Goal: Transaction & Acquisition: Purchase product/service

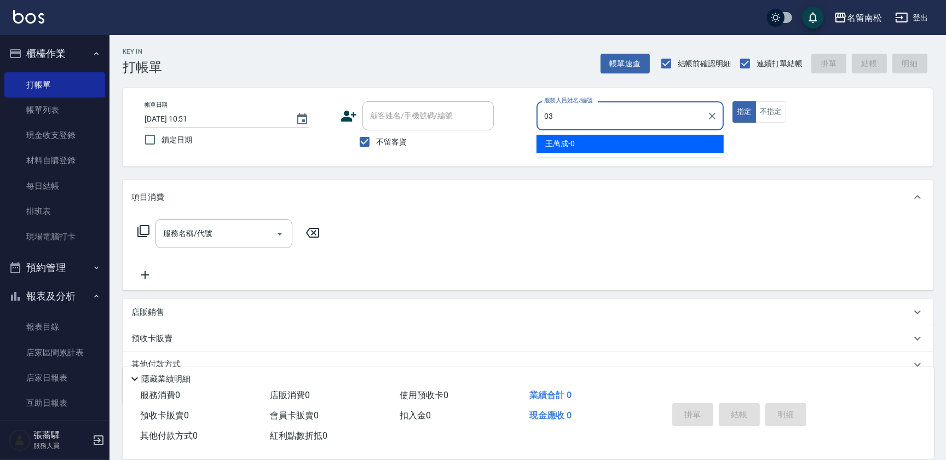
type input "[PERSON_NAME]-03"
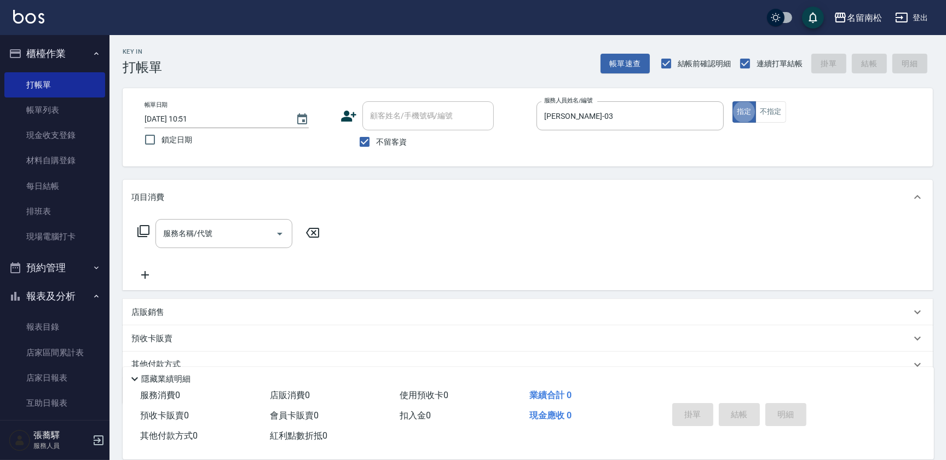
type button "true"
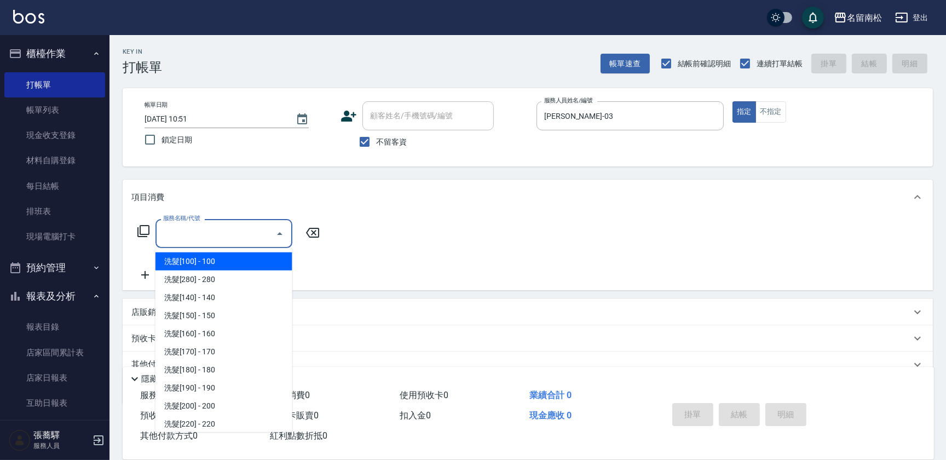
click at [204, 237] on input "服務名稱/代號" at bounding box center [215, 233] width 111 height 19
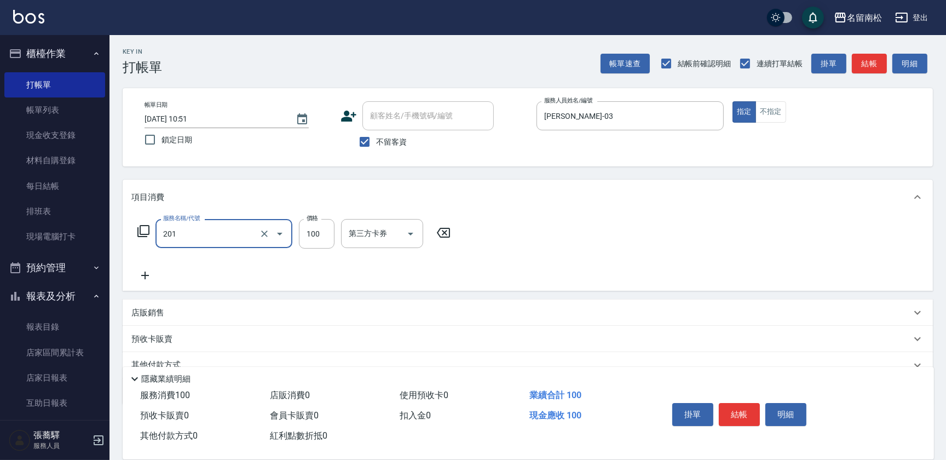
type input "洗髮[100](201)"
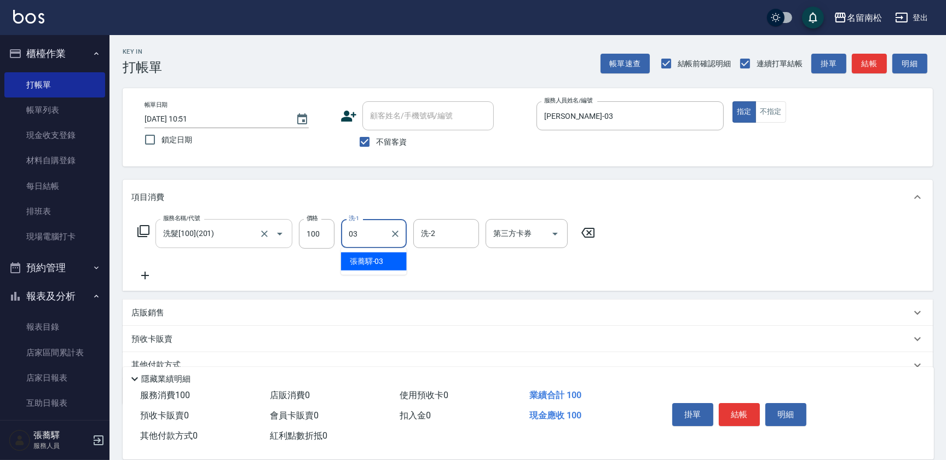
type input "[PERSON_NAME]-03"
click at [148, 272] on icon at bounding box center [144, 275] width 27 height 13
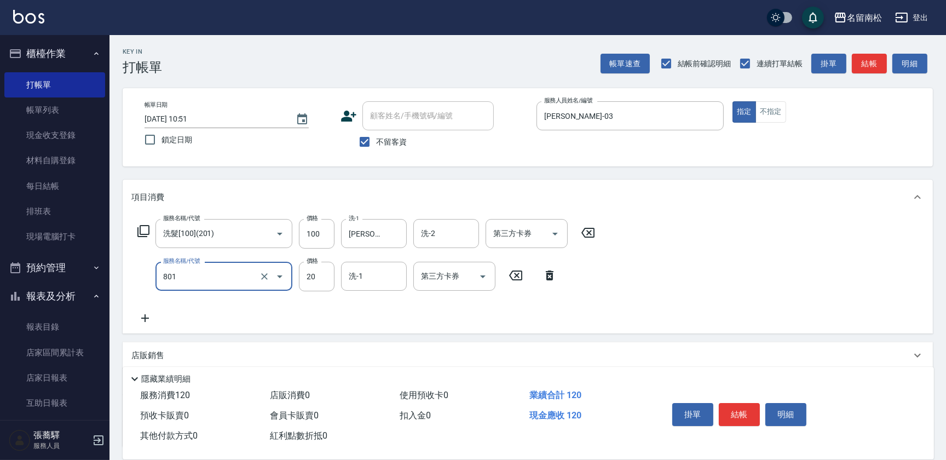
type input "潤絲(801)"
type input "30"
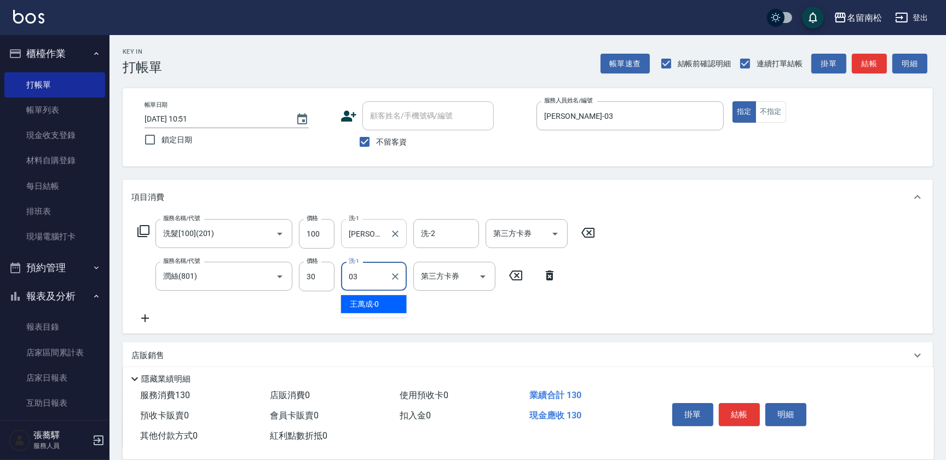
type input "[PERSON_NAME]-03"
click at [149, 318] on icon at bounding box center [144, 318] width 27 height 13
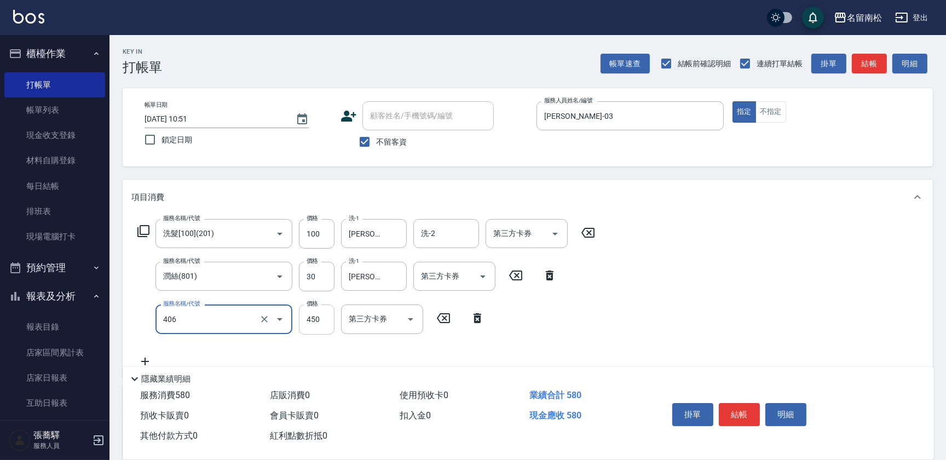
type input "剪髮(450)(406)"
drag, startPoint x: 308, startPoint y: 312, endPoint x: 304, endPoint y: 308, distance: 6.2
click at [309, 312] on input "450" at bounding box center [317, 319] width 36 height 30
type input "480"
click at [741, 413] on button "結帳" at bounding box center [739, 414] width 41 height 23
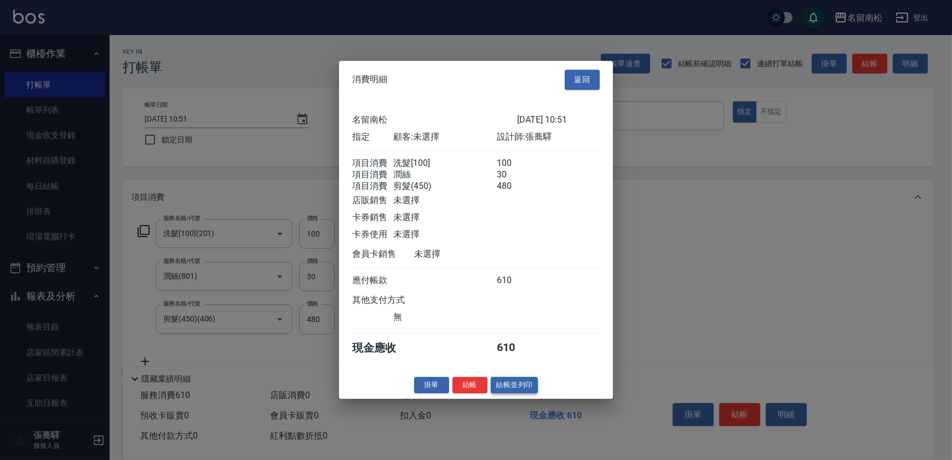
click at [533, 388] on button "結帳並列印" at bounding box center [515, 385] width 48 height 17
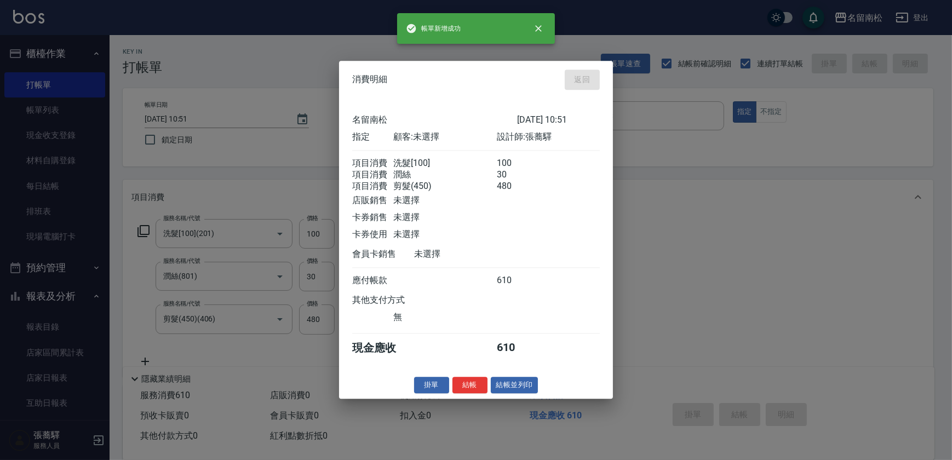
type input "[DATE] 13:33"
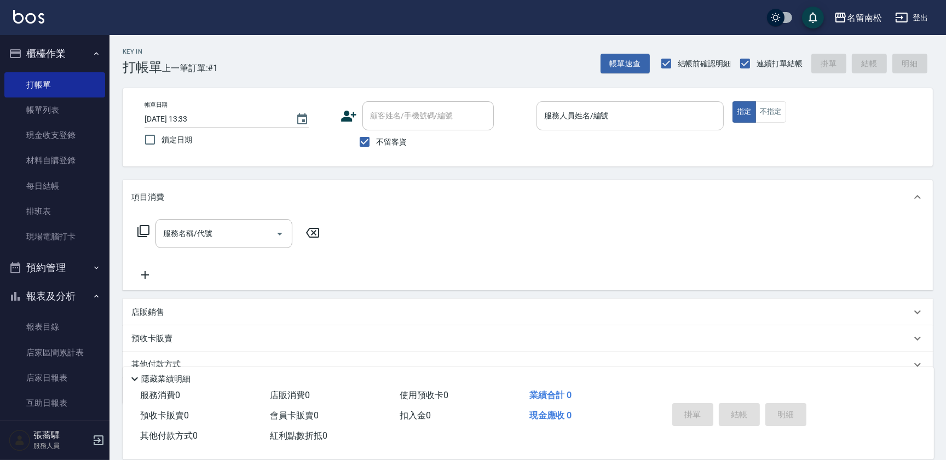
click at [684, 120] on input "服務人員姓名/編號" at bounding box center [629, 115] width 177 height 19
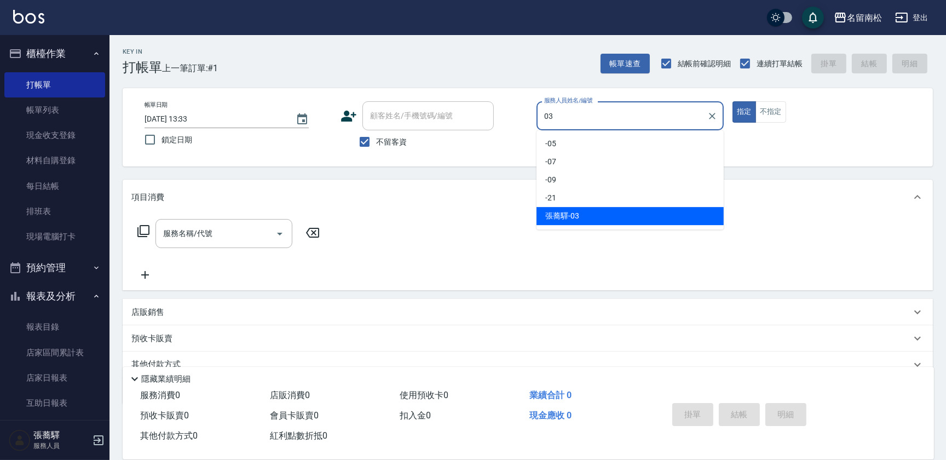
type input "[PERSON_NAME]-03"
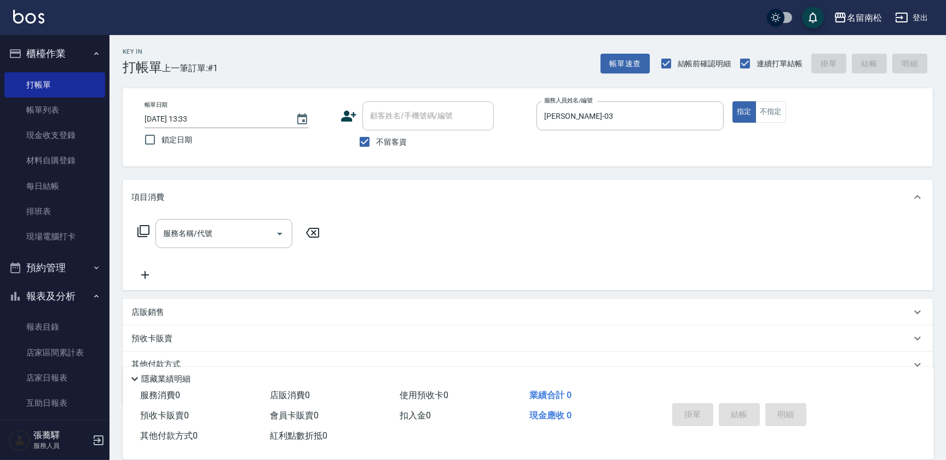
click at [213, 211] on div "項目消費" at bounding box center [528, 197] width 810 height 35
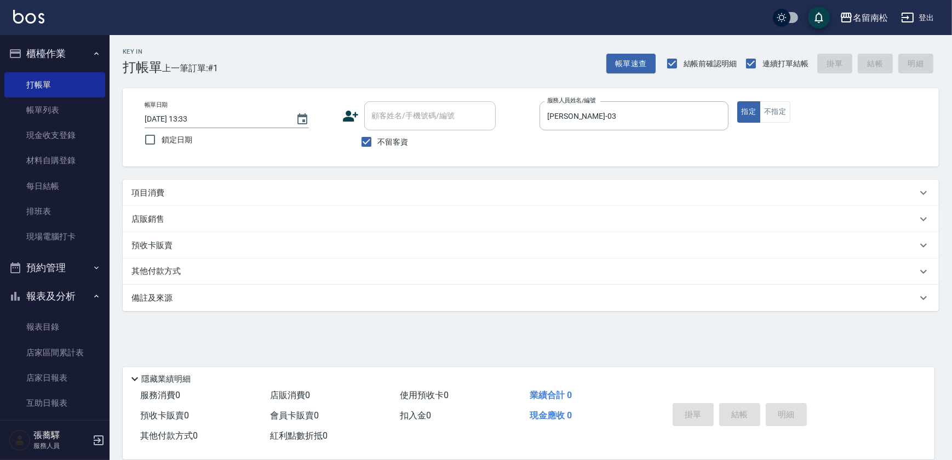
click at [208, 192] on div "項目消費" at bounding box center [523, 192] width 785 height 11
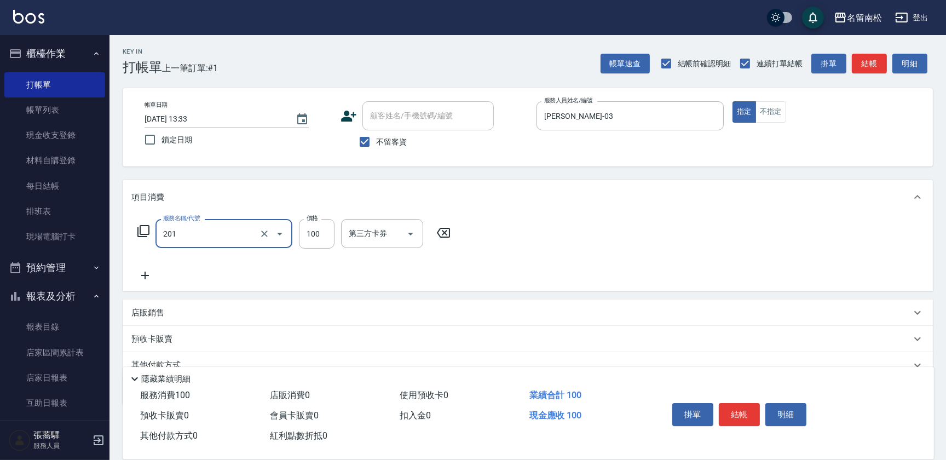
type input "洗髮[100](201)"
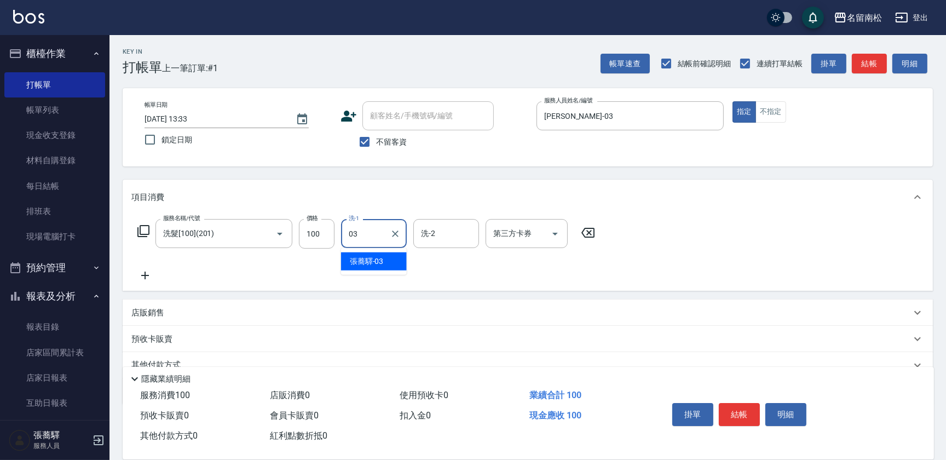
type input "[PERSON_NAME]-03"
click at [144, 276] on icon at bounding box center [144, 275] width 27 height 13
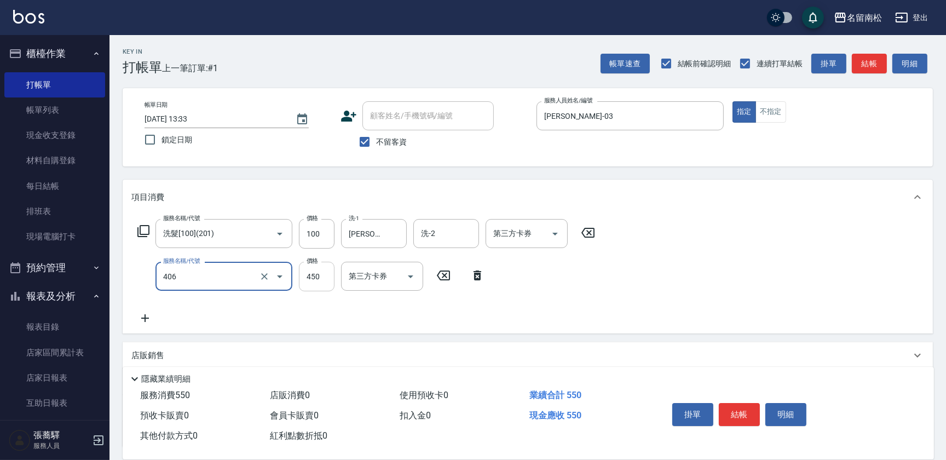
type input "剪髮(450)(406)"
click at [330, 280] on input "450" at bounding box center [317, 277] width 36 height 30
type input "480"
click at [736, 411] on button "結帳" at bounding box center [739, 414] width 41 height 23
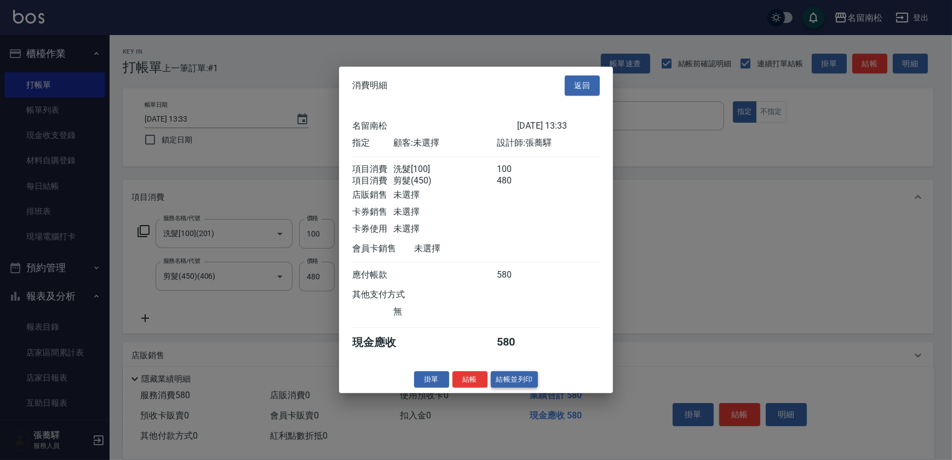
click at [526, 381] on button "結帳並列印" at bounding box center [515, 379] width 48 height 17
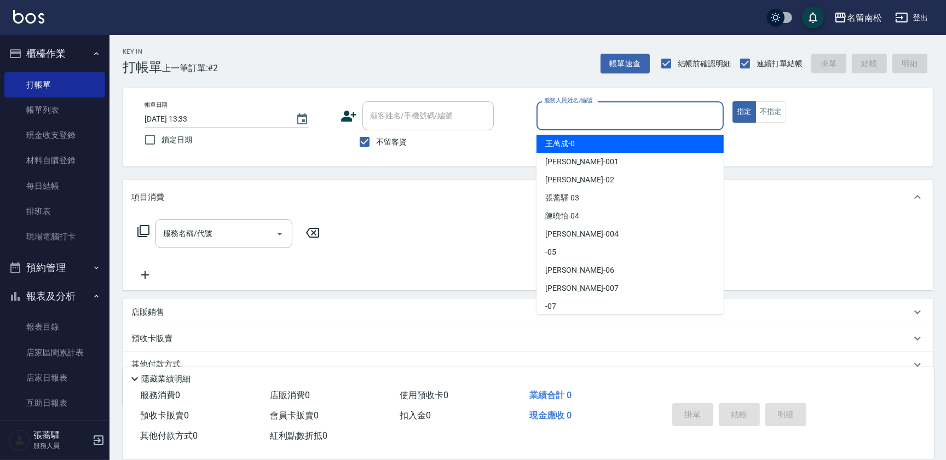
click at [613, 119] on input "服務人員姓名/編號" at bounding box center [629, 115] width 177 height 19
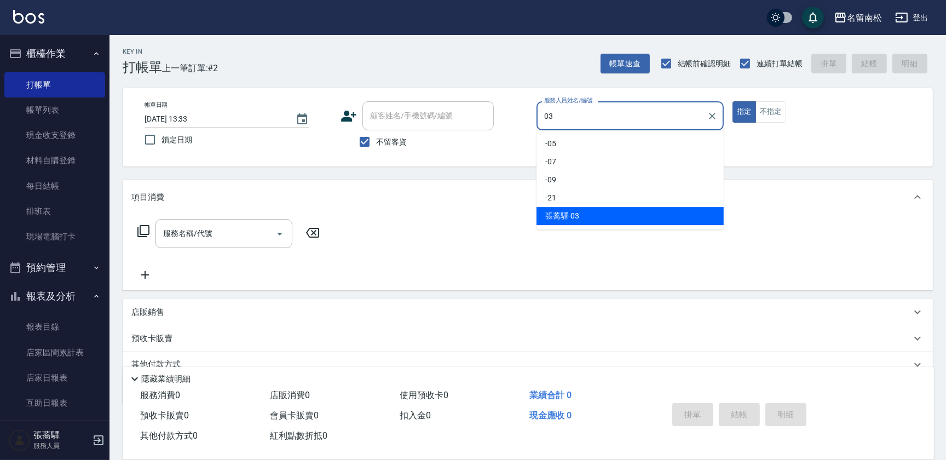
type input "[PERSON_NAME]-03"
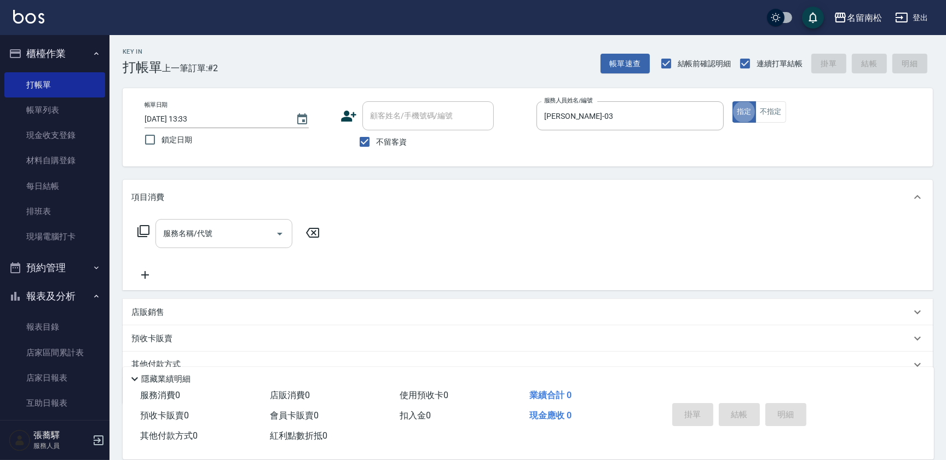
click at [199, 237] on input "服務名稱/代號" at bounding box center [215, 233] width 111 height 19
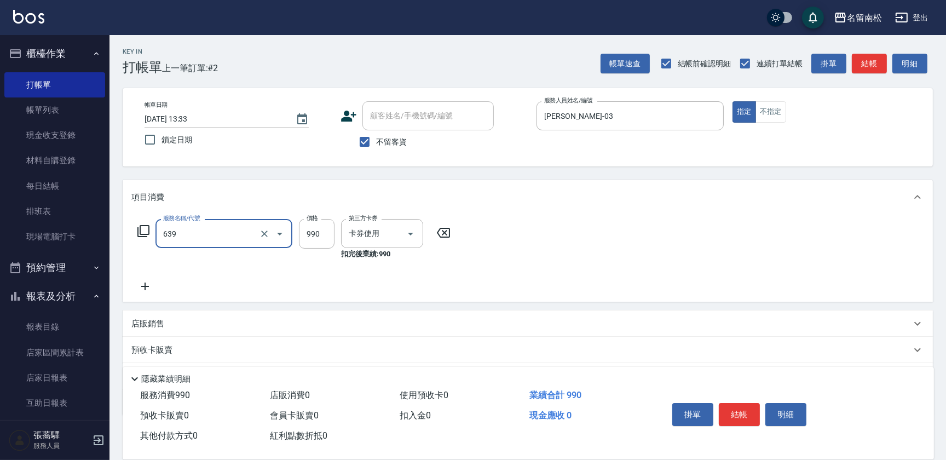
type input "(芙)蘆薈髮膜套卡(自材)(639)"
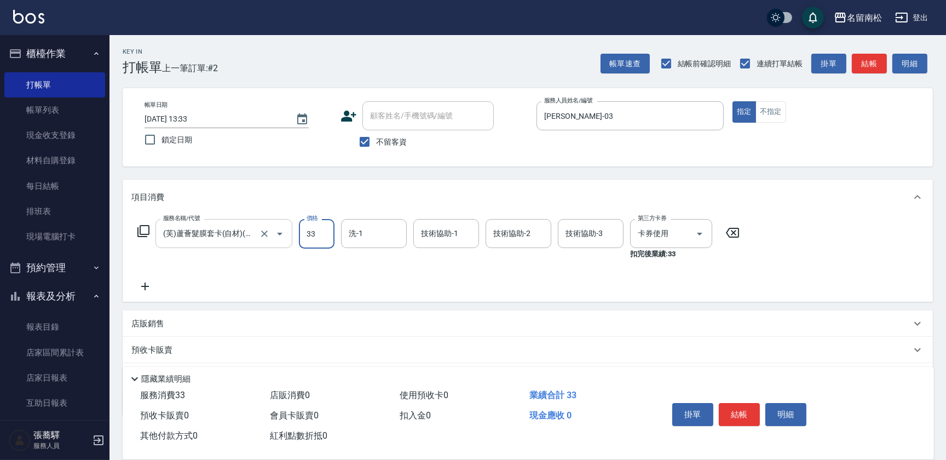
type input "33"
click at [733, 237] on icon at bounding box center [732, 233] width 13 height 10
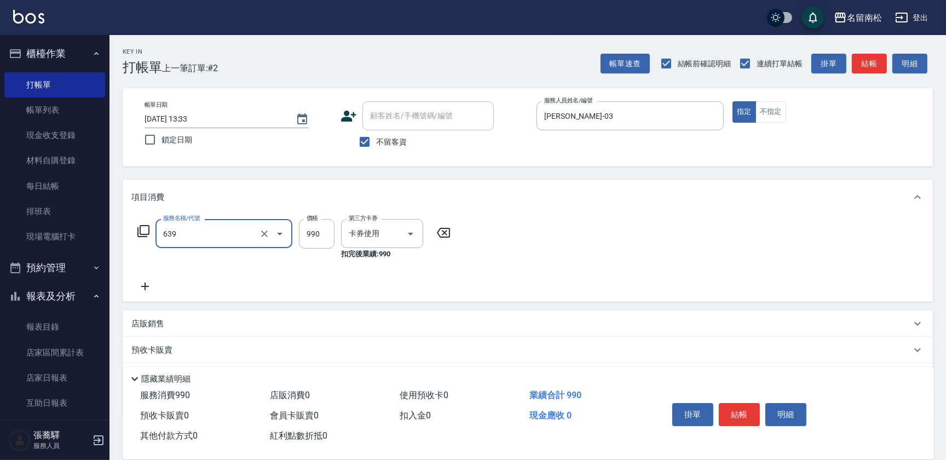
type input "(芙)蘆薈髮膜套卡(自材)(639)"
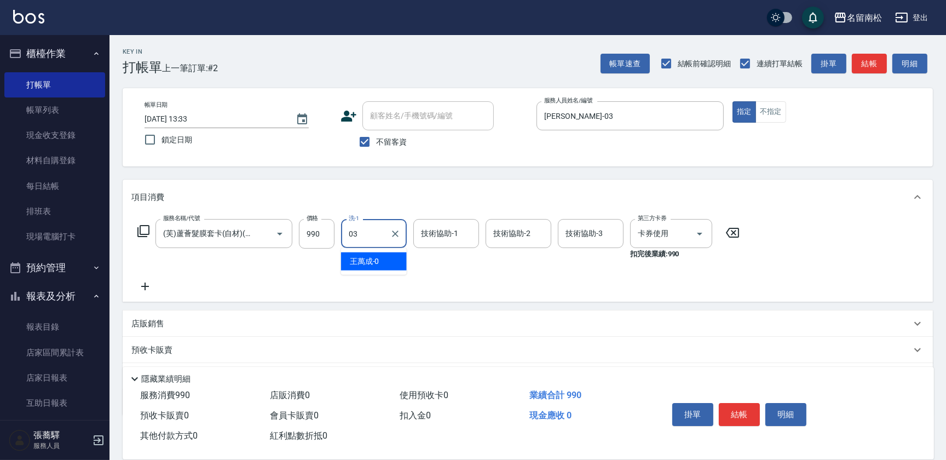
type input "[PERSON_NAME]-03"
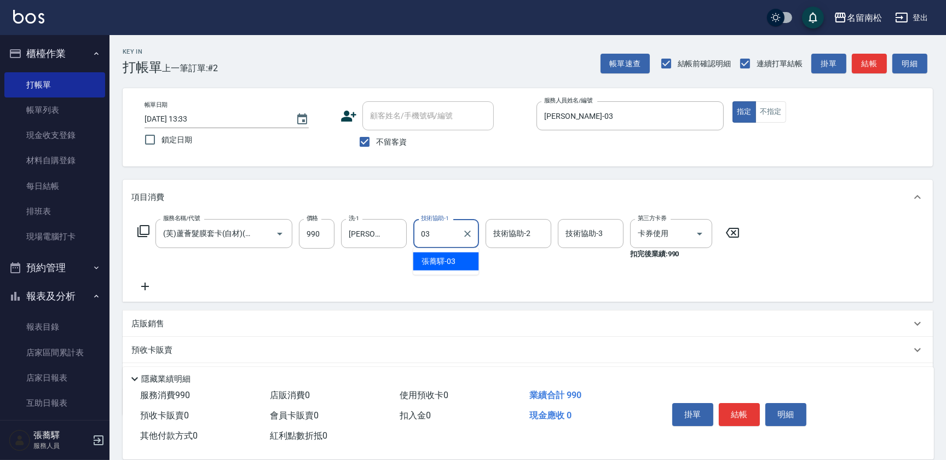
type input "[PERSON_NAME]-03"
click at [142, 288] on icon at bounding box center [144, 286] width 27 height 13
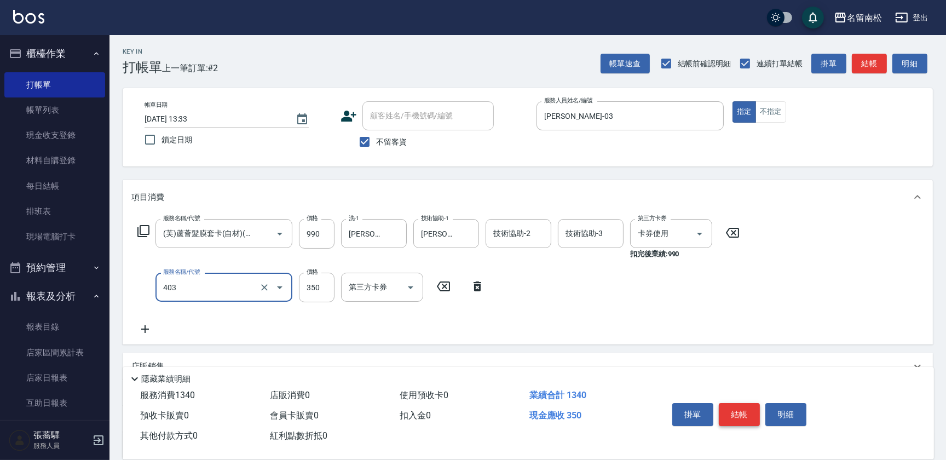
type input "剪髮(350)(403)"
click at [739, 416] on button "結帳" at bounding box center [739, 414] width 41 height 23
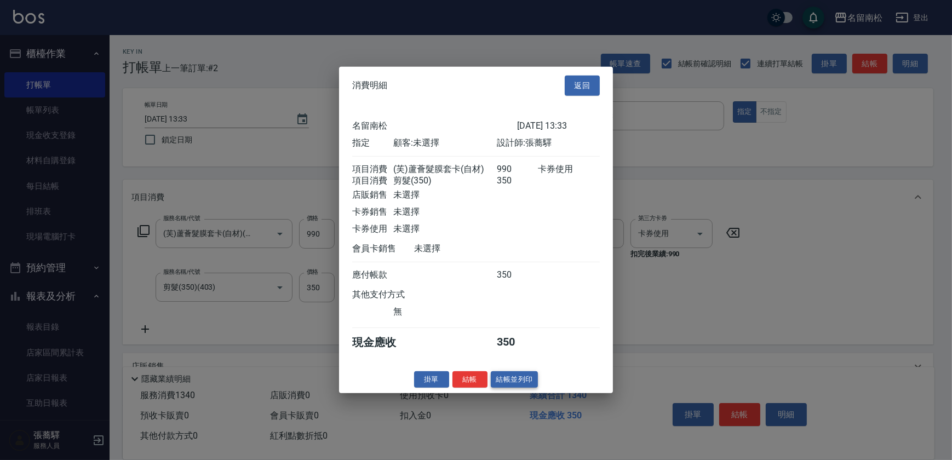
click at [531, 384] on button "結帳並列印" at bounding box center [515, 379] width 48 height 17
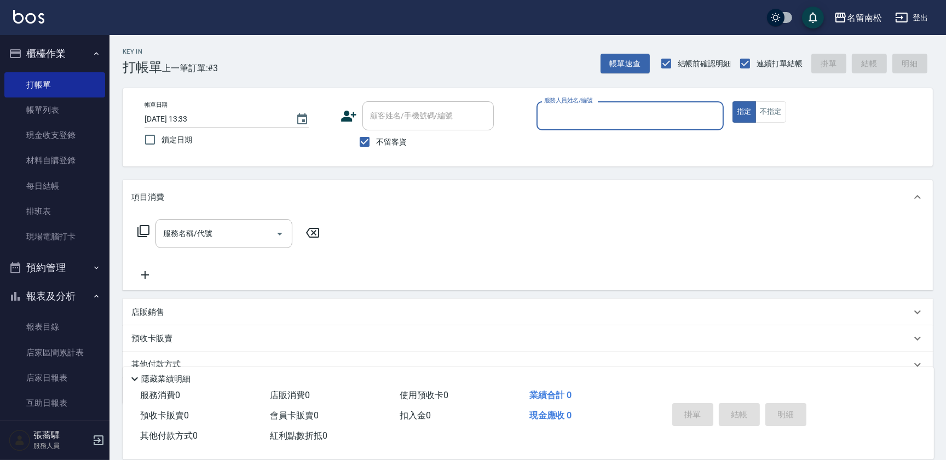
click at [674, 125] on div "服務人員姓名/編號" at bounding box center [630, 115] width 187 height 29
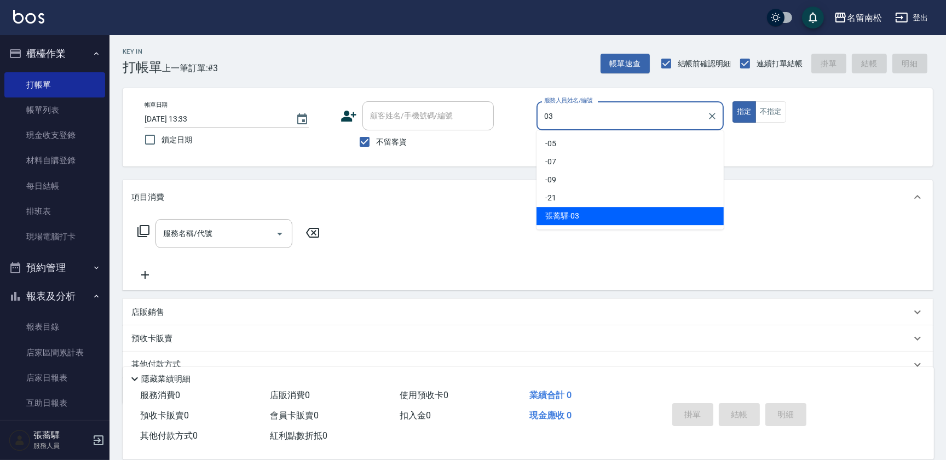
type input "[PERSON_NAME]-03"
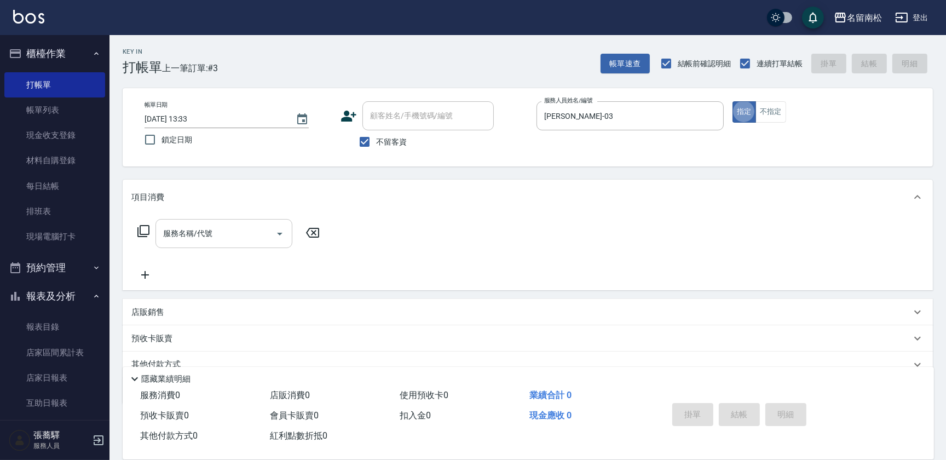
click at [262, 234] on input "服務名稱/代號" at bounding box center [215, 233] width 111 height 19
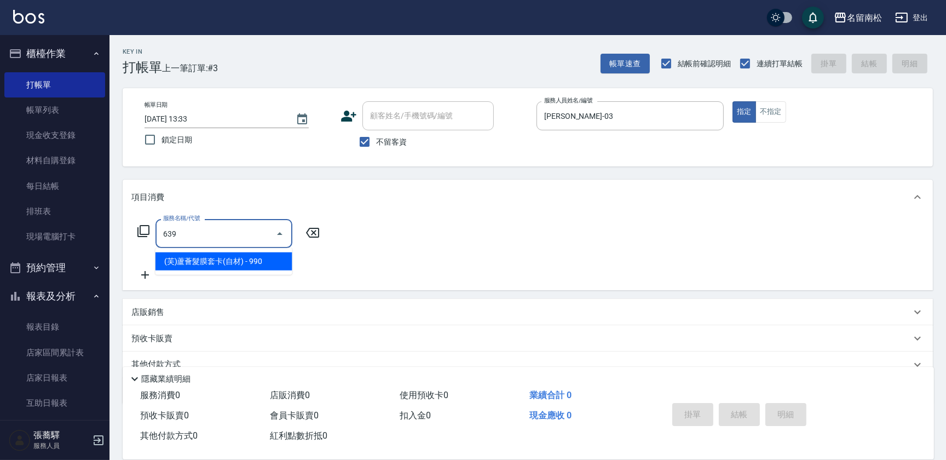
type input "(芙)蘆薈髮膜套卡(自材)(639)"
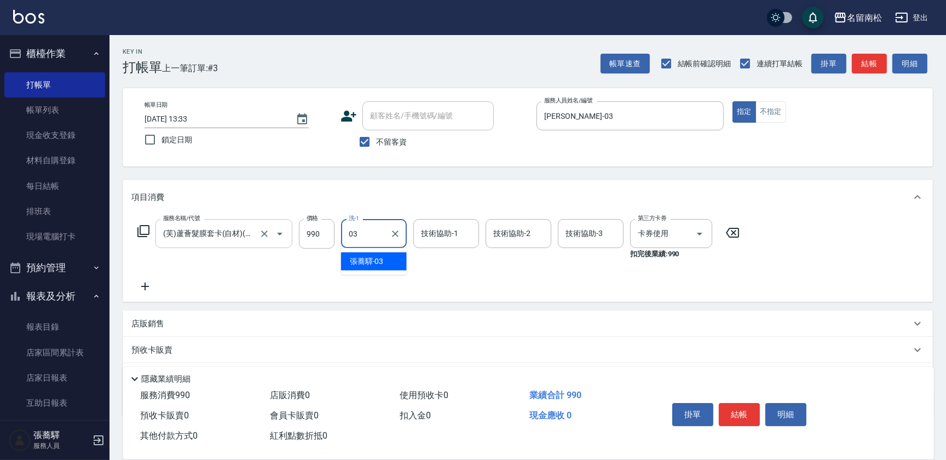
type input "[PERSON_NAME]-03"
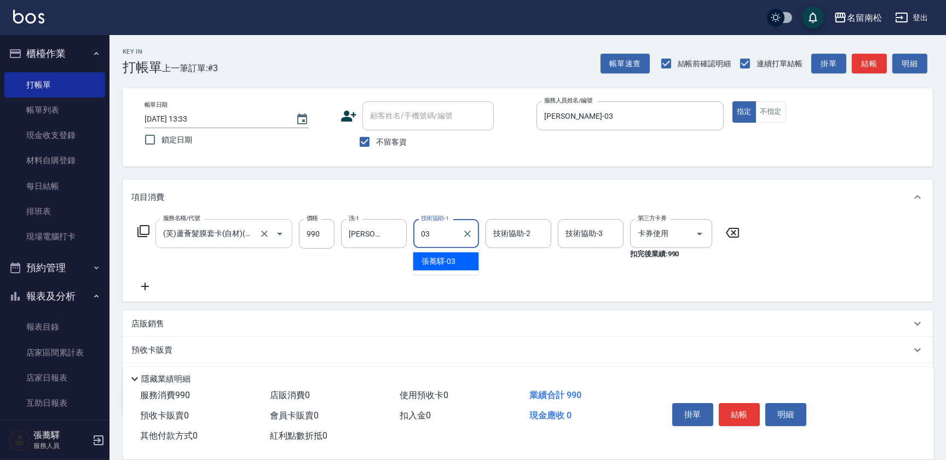
type input "[PERSON_NAME]-03"
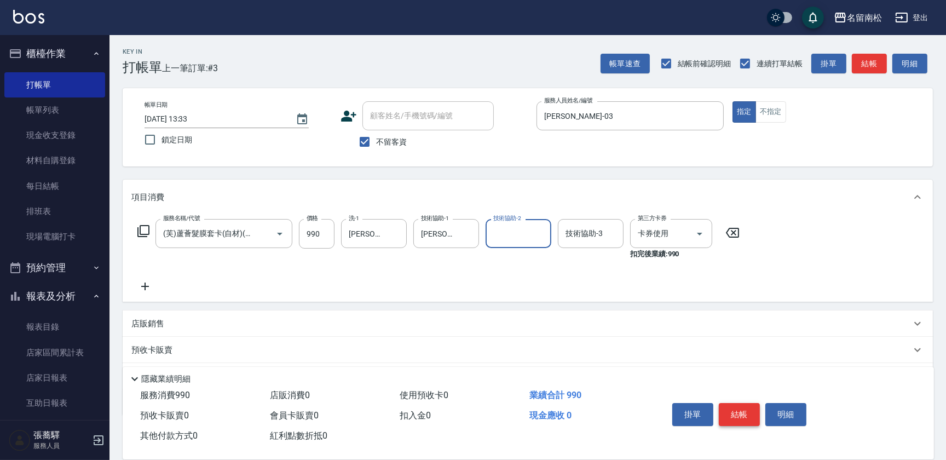
click at [741, 408] on button "結帳" at bounding box center [739, 414] width 41 height 23
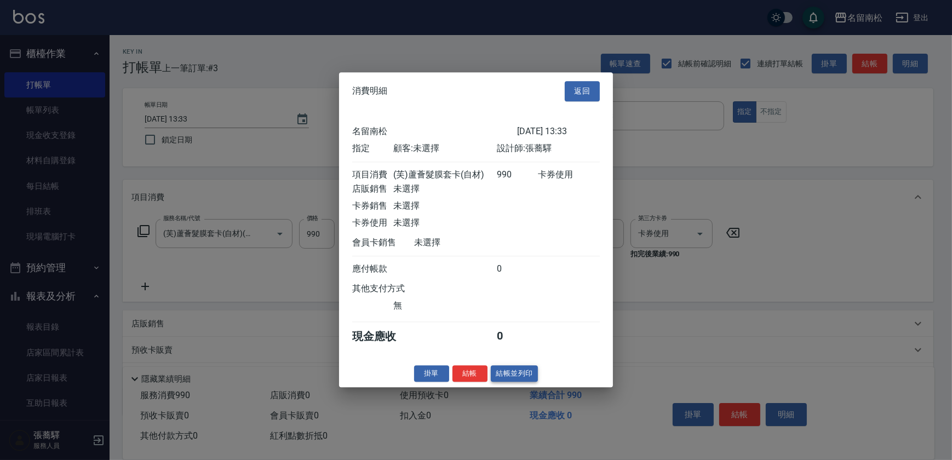
click at [512, 371] on button "結帳並列印" at bounding box center [515, 373] width 48 height 17
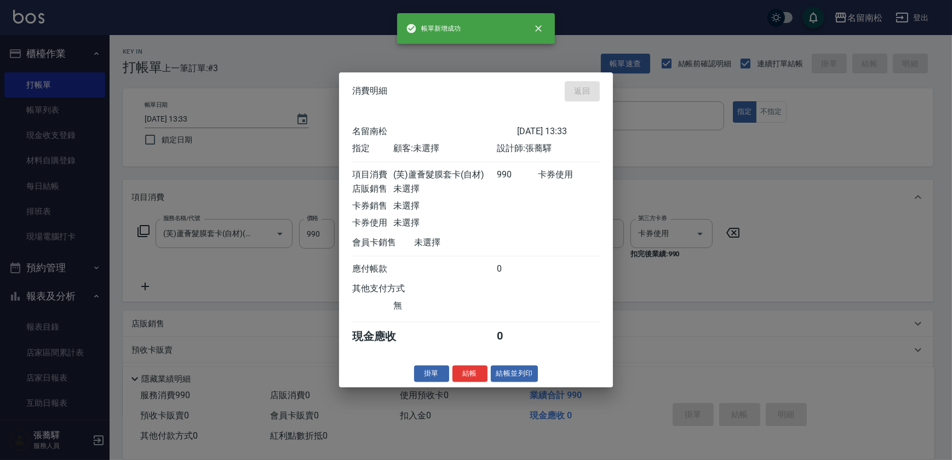
type input "[DATE] 13:34"
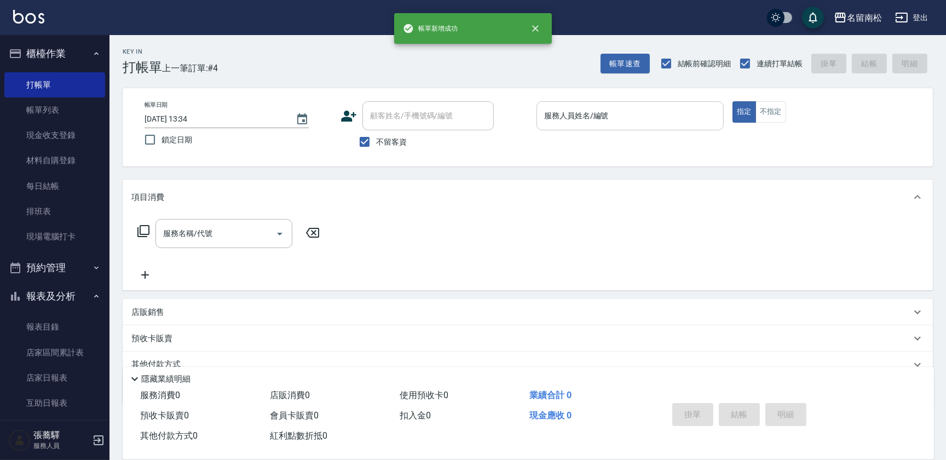
click at [699, 118] on input "服務人員姓名/編號" at bounding box center [629, 115] width 177 height 19
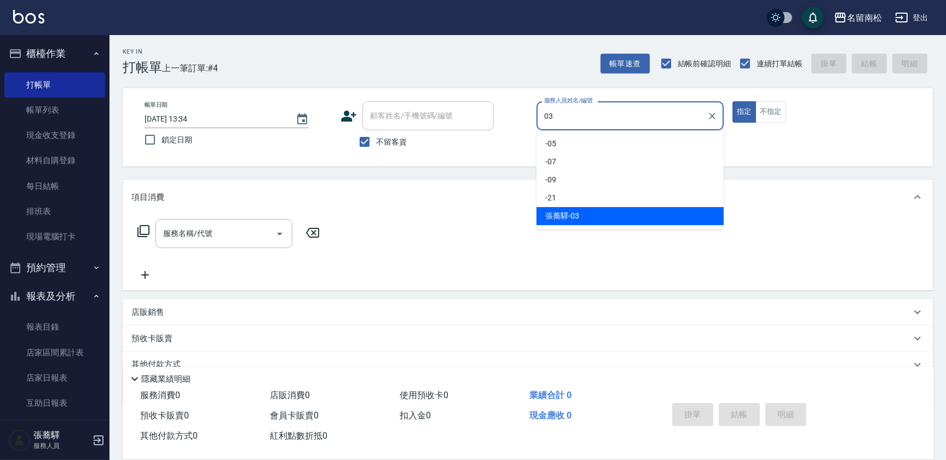
type input "[PERSON_NAME]-03"
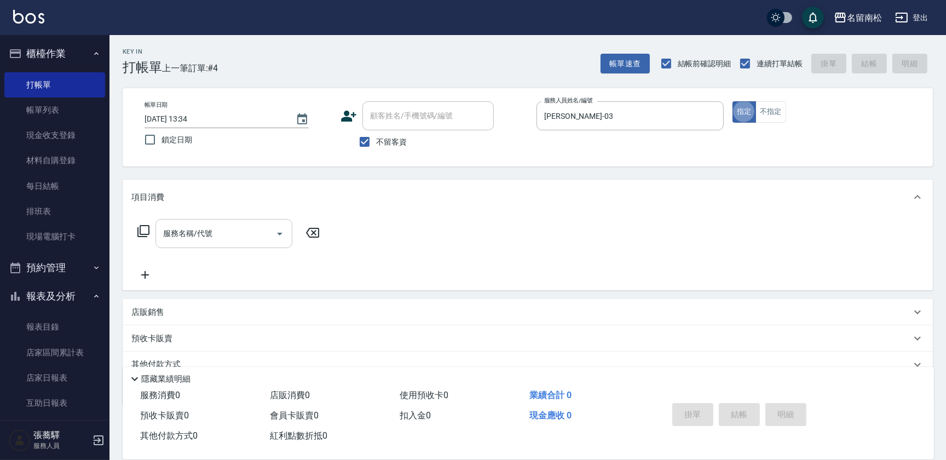
click at [243, 226] on input "服務名稱/代號" at bounding box center [215, 233] width 111 height 19
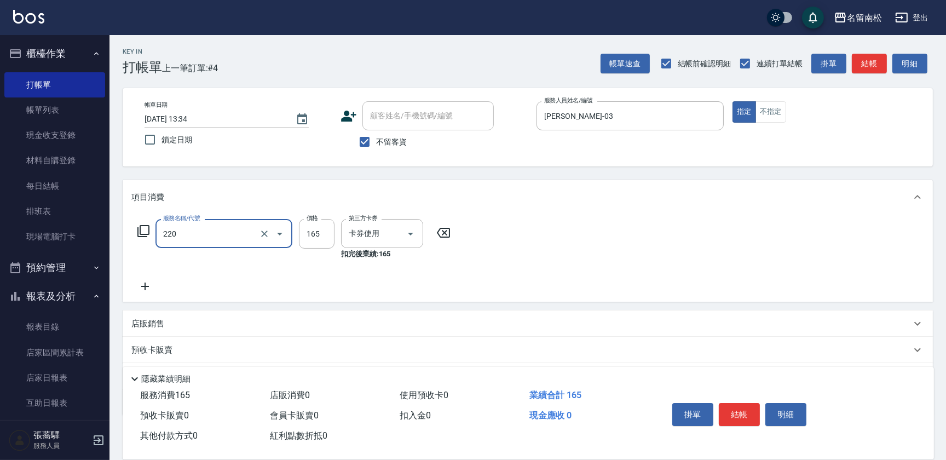
type input "洗髮卡券(165)(220)"
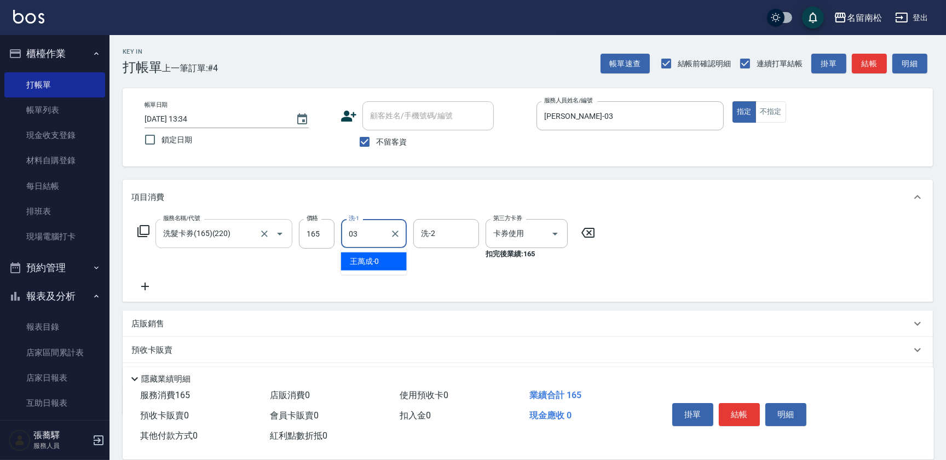
type input "[PERSON_NAME]-03"
click at [750, 412] on button "結帳" at bounding box center [739, 414] width 41 height 23
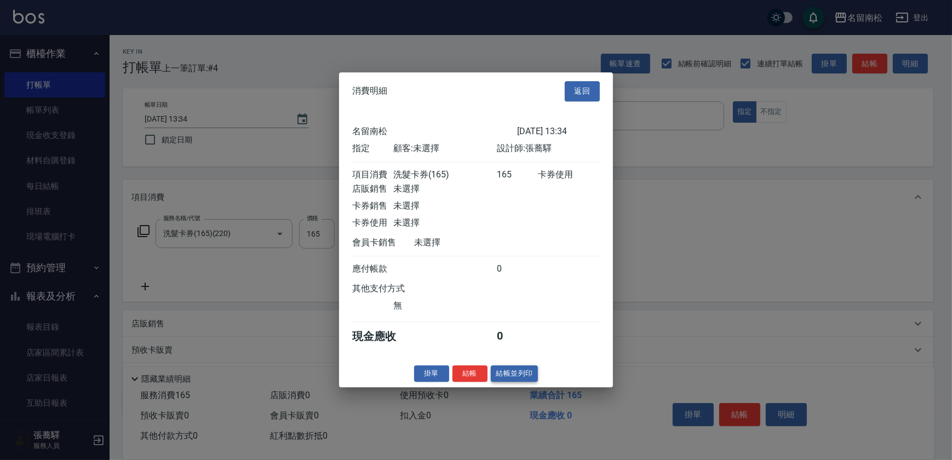
click at [523, 375] on button "結帳並列印" at bounding box center [515, 373] width 48 height 17
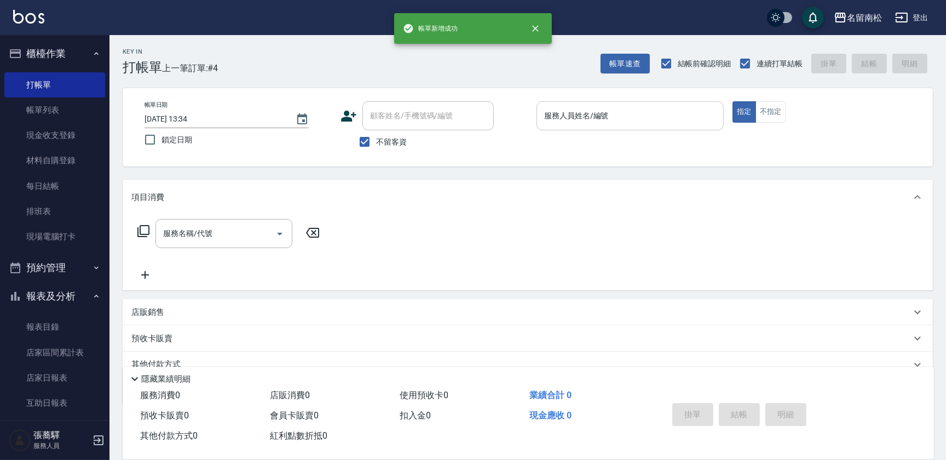
click at [696, 110] on input "服務人員姓名/編號" at bounding box center [629, 115] width 177 height 19
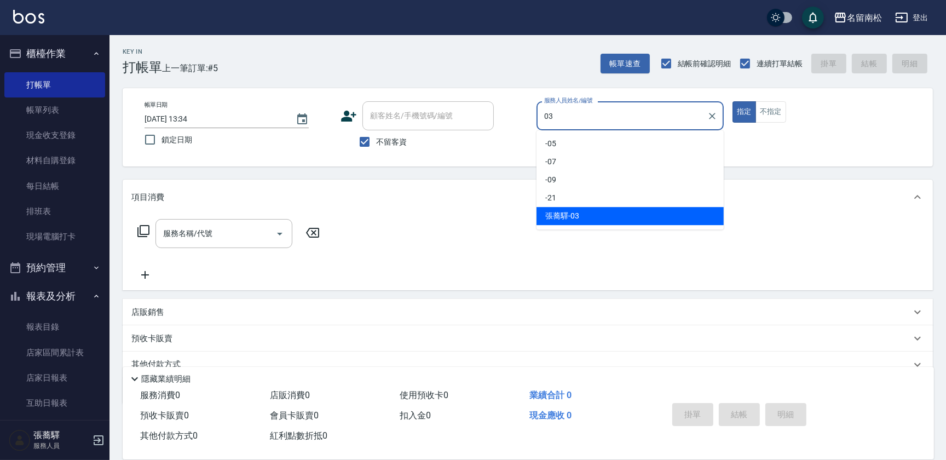
type input "[PERSON_NAME]-03"
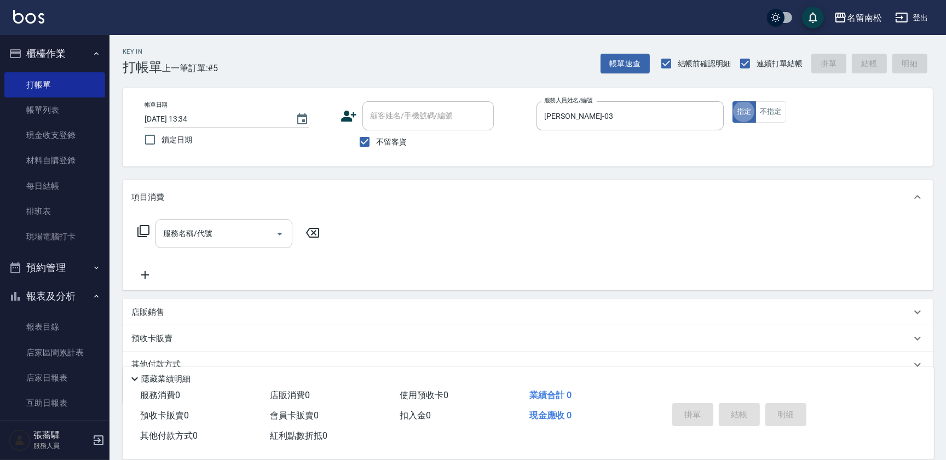
click at [208, 229] on input "服務名稱/代號" at bounding box center [215, 233] width 111 height 19
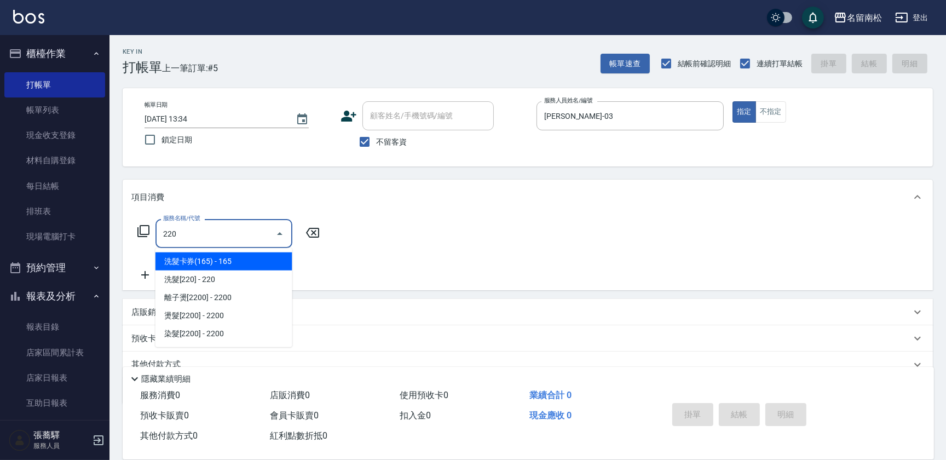
type input "洗髮卡券(165)(220)"
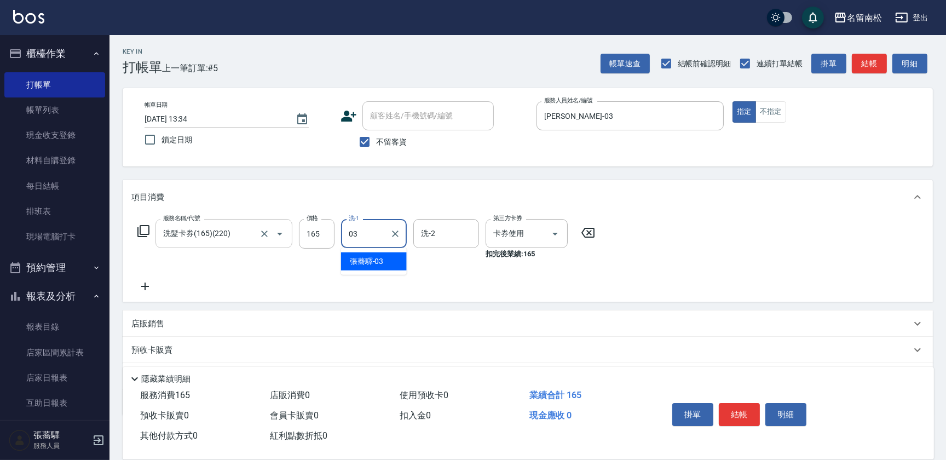
type input "[PERSON_NAME]-03"
click at [735, 408] on button "結帳" at bounding box center [739, 414] width 41 height 23
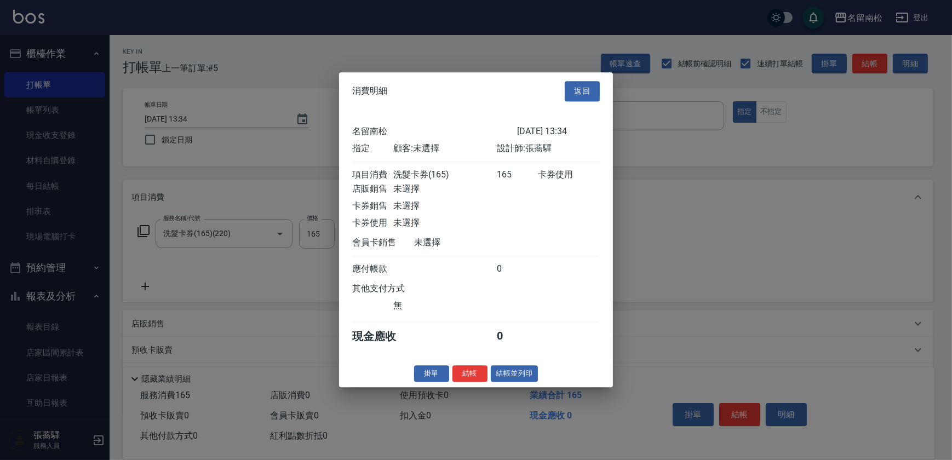
drag, startPoint x: 517, startPoint y: 374, endPoint x: 520, endPoint y: 367, distance: 7.6
click at [517, 373] on button "結帳並列印" at bounding box center [515, 373] width 48 height 17
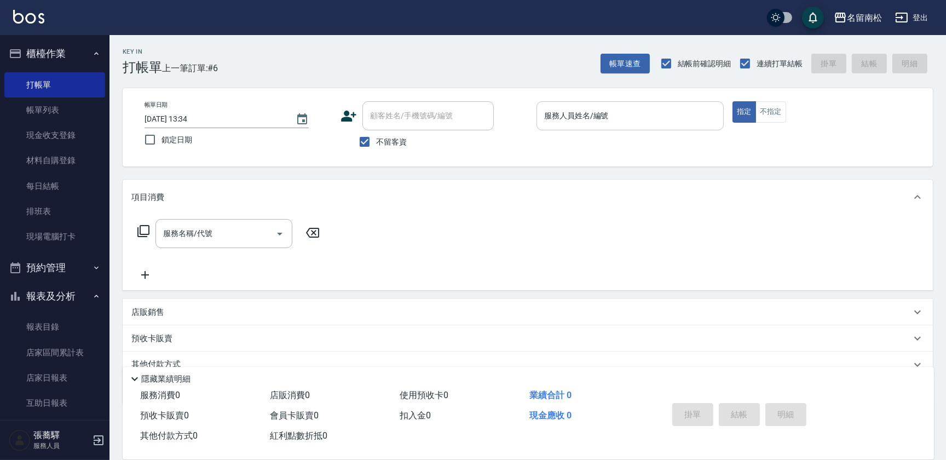
click at [656, 112] on input "服務人員姓名/編號" at bounding box center [629, 115] width 177 height 19
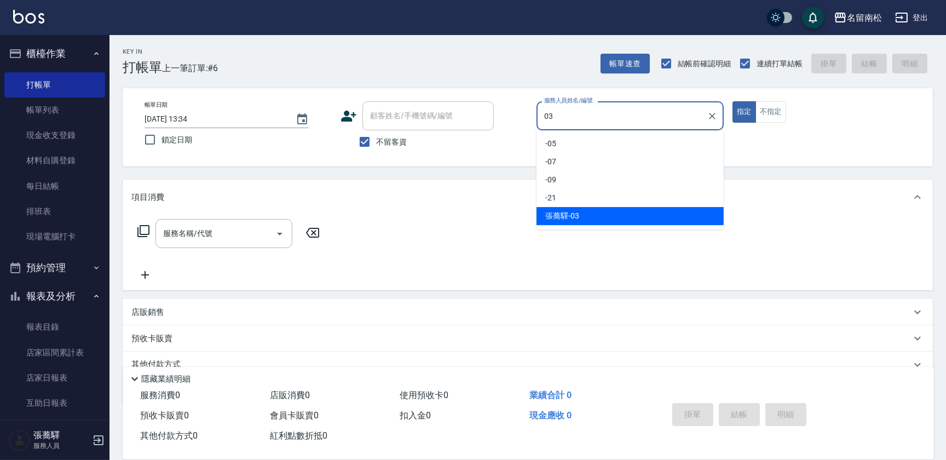
type input "[PERSON_NAME]-03"
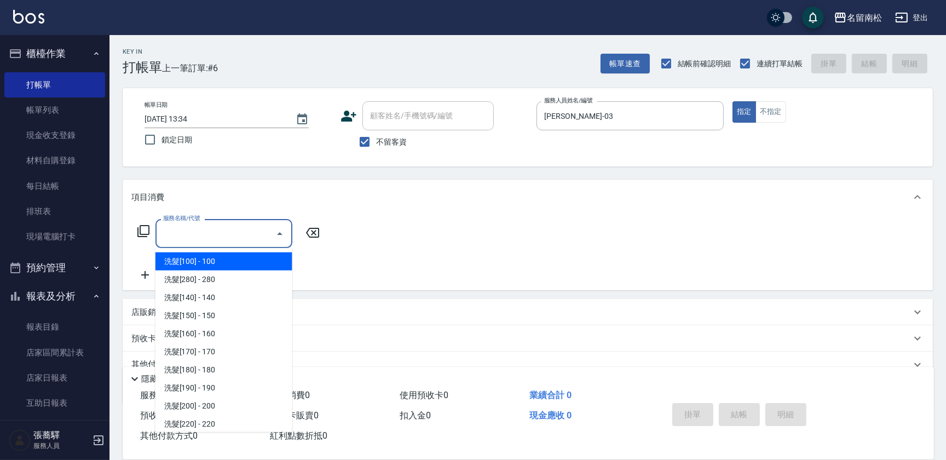
click at [228, 231] on input "服務名稱/代號" at bounding box center [215, 233] width 111 height 19
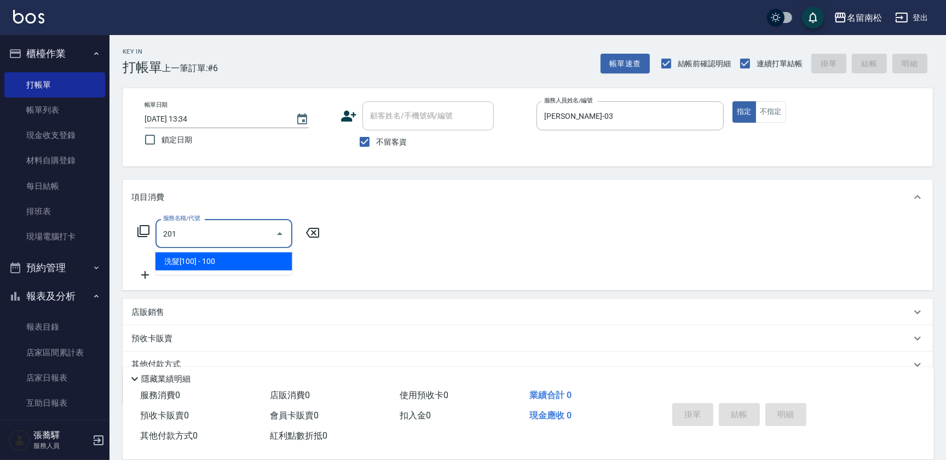
type input "洗髮[100](201)"
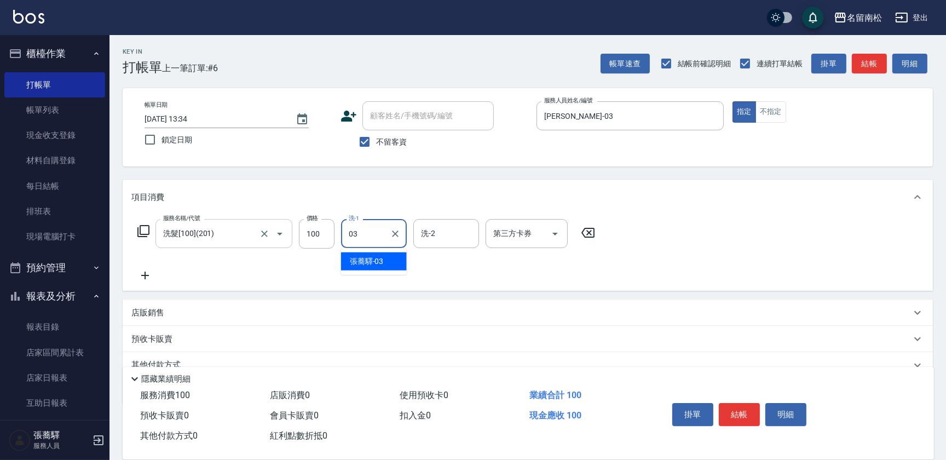
type input "[PERSON_NAME]-03"
click at [145, 275] on icon at bounding box center [145, 276] width 8 height 8
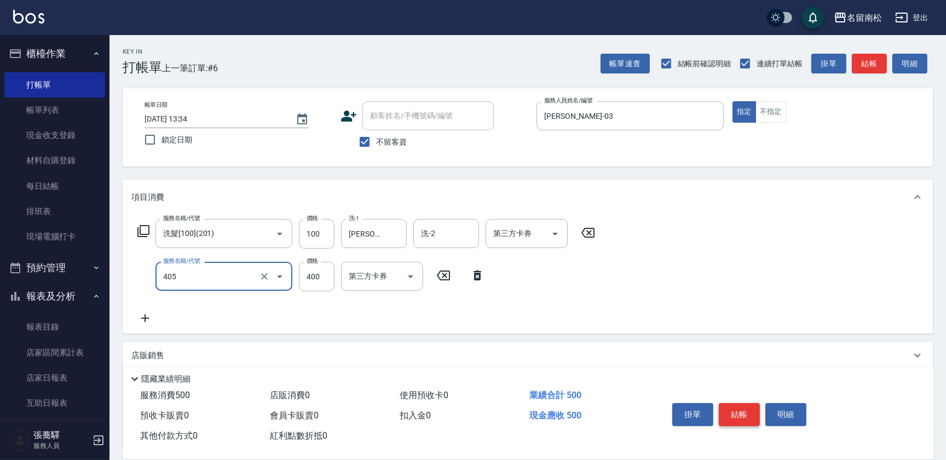
type input "剪髮(400)(405)"
click at [735, 406] on button "結帳" at bounding box center [739, 414] width 41 height 23
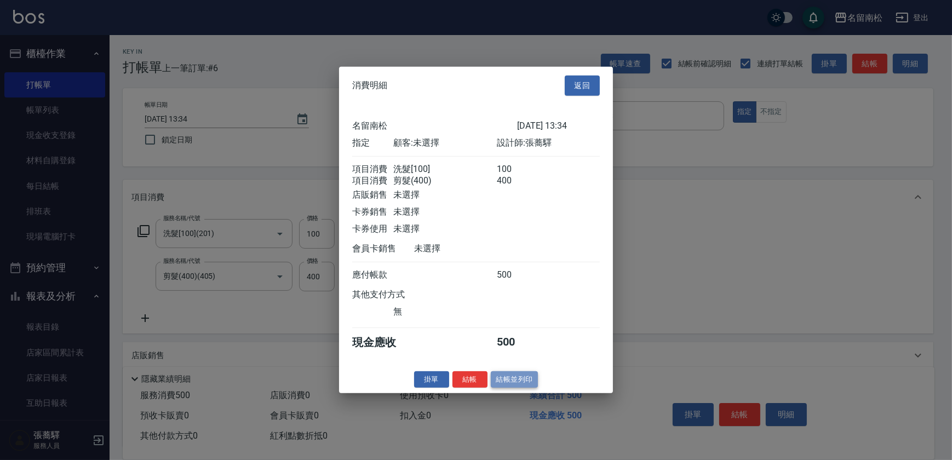
click at [527, 387] on button "結帳並列印" at bounding box center [515, 379] width 48 height 17
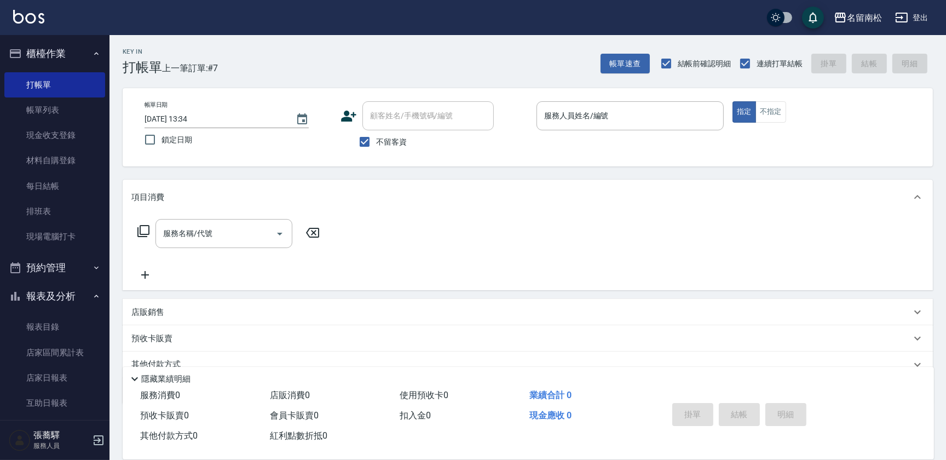
click at [590, 117] on div "服務人員姓名/編號 服務人員姓名/編號" at bounding box center [630, 115] width 187 height 29
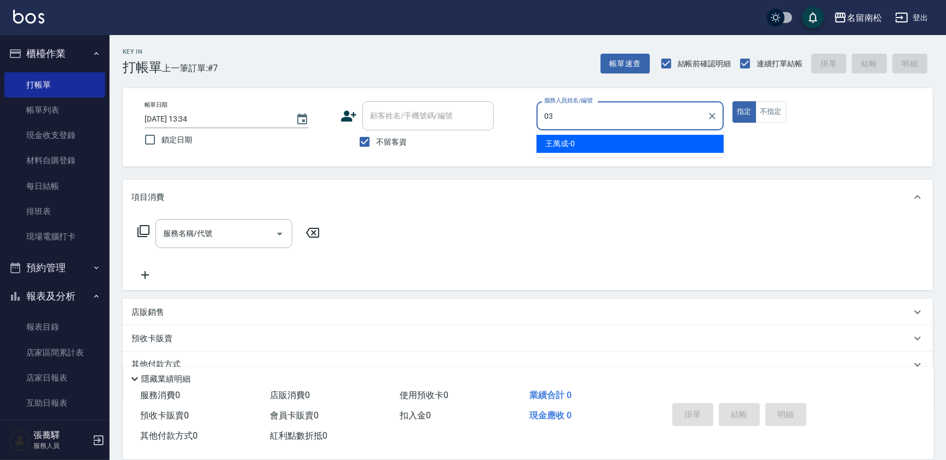
type input "[PERSON_NAME]-03"
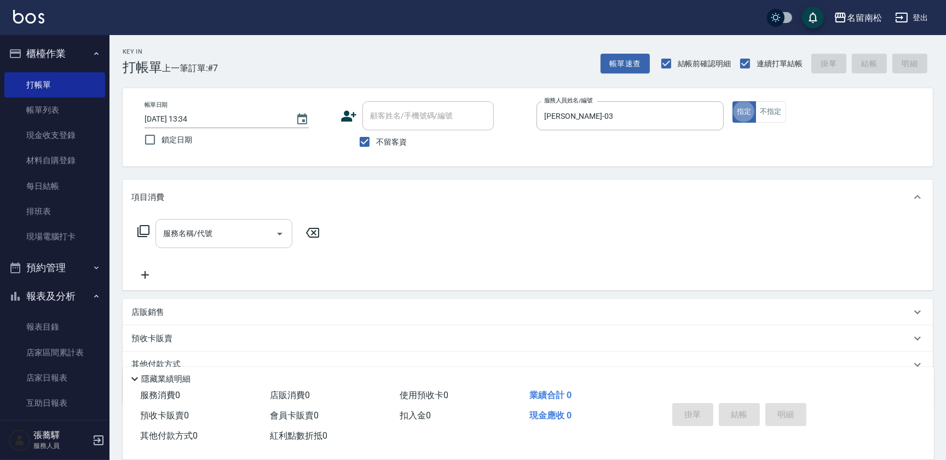
click at [175, 240] on input "服務名稱/代號" at bounding box center [215, 233] width 111 height 19
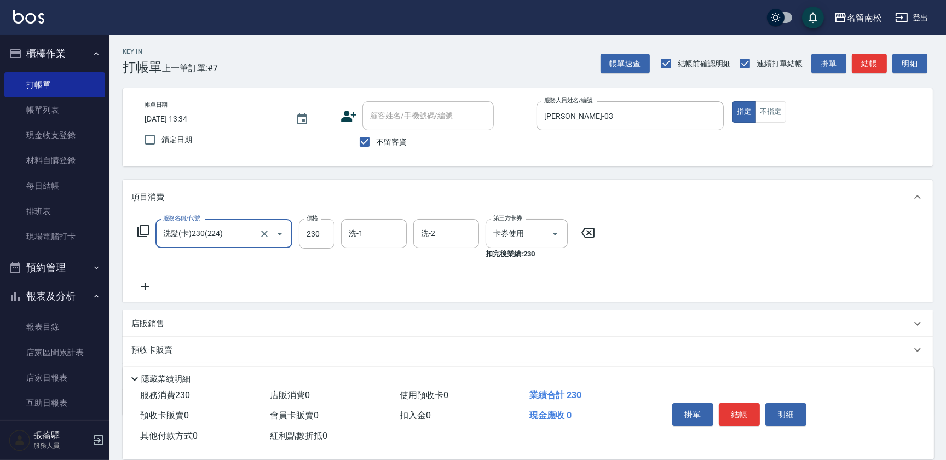
type input "洗髮(卡)230(224)"
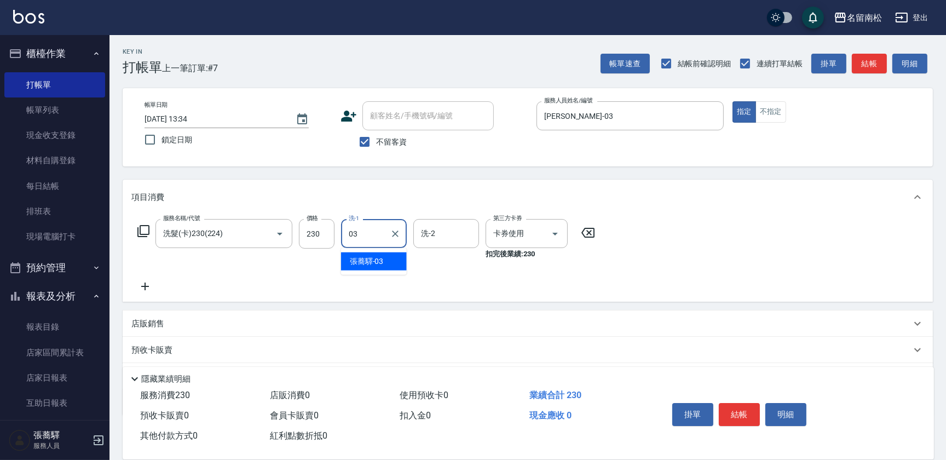
type input "[PERSON_NAME]-03"
click at [741, 417] on button "結帳" at bounding box center [739, 414] width 41 height 23
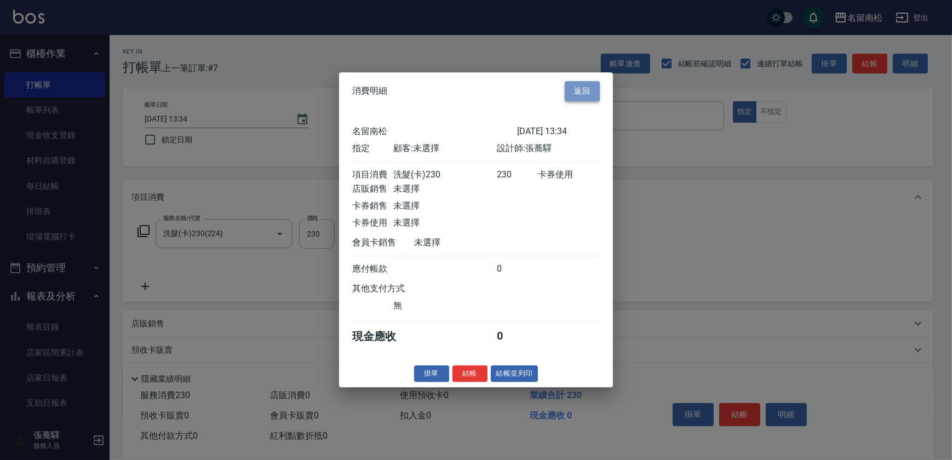
click at [591, 93] on button "返回" at bounding box center [581, 91] width 35 height 20
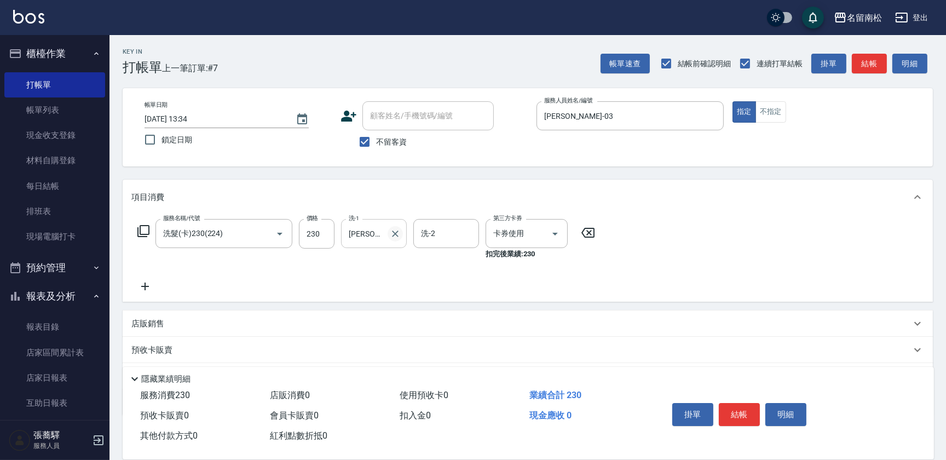
click at [395, 232] on icon "Clear" at bounding box center [395, 233] width 11 height 11
type input "[PERSON_NAME]-10"
click at [748, 410] on button "結帳" at bounding box center [739, 414] width 41 height 23
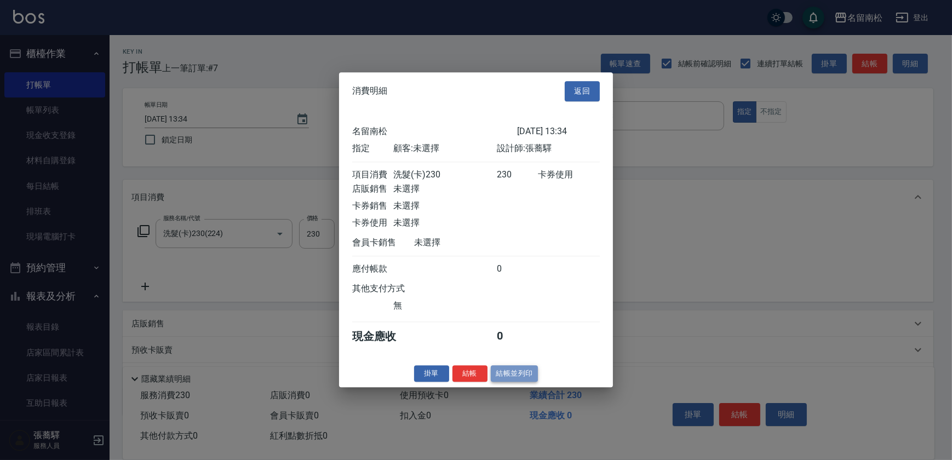
click at [532, 381] on button "結帳並列印" at bounding box center [515, 373] width 48 height 17
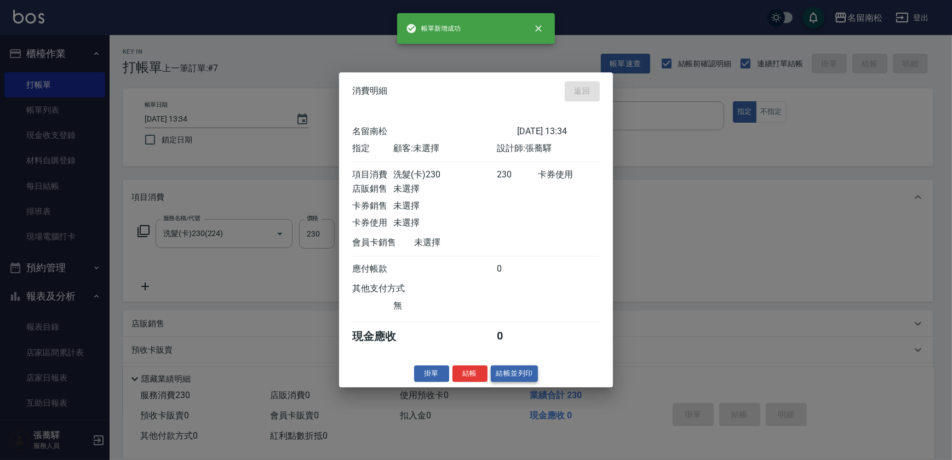
type input "[DATE] 13:35"
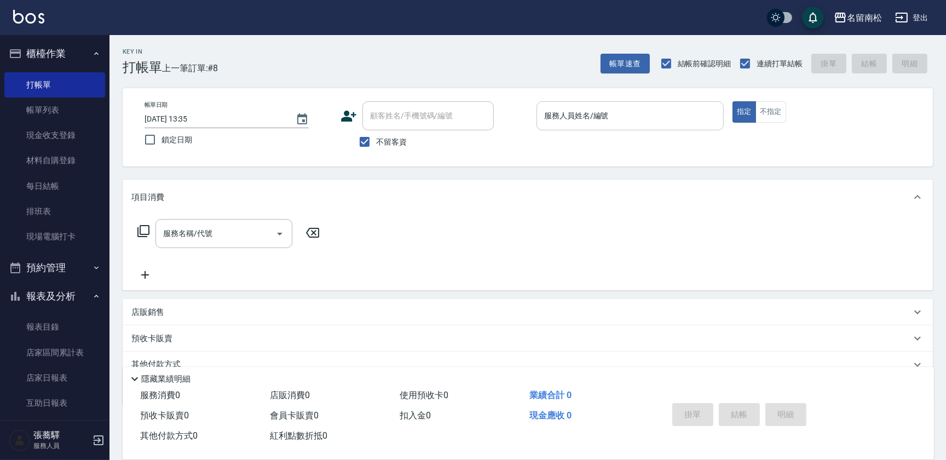
click at [662, 126] on div "服務人員姓名/編號" at bounding box center [630, 115] width 187 height 29
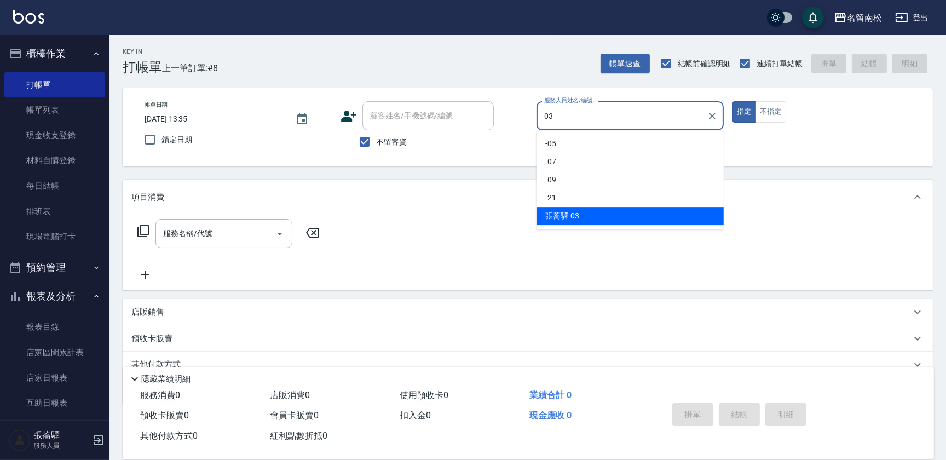
type input "[PERSON_NAME]-03"
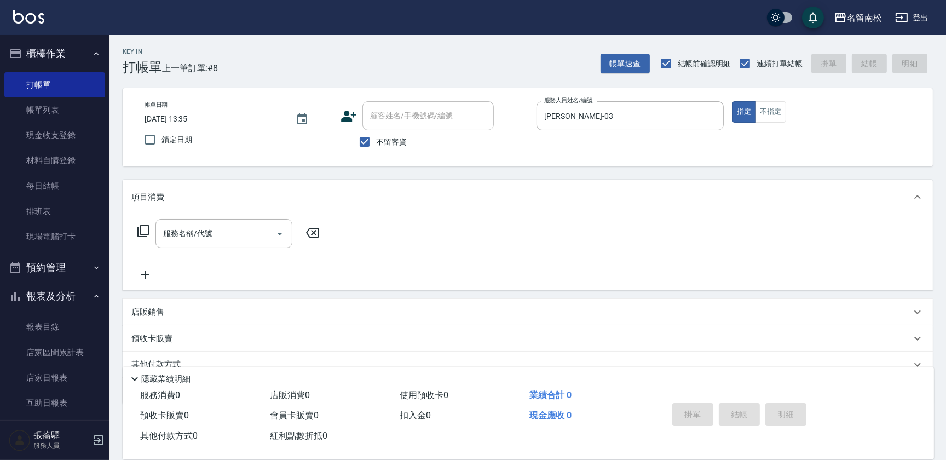
click at [148, 233] on icon at bounding box center [143, 230] width 13 height 13
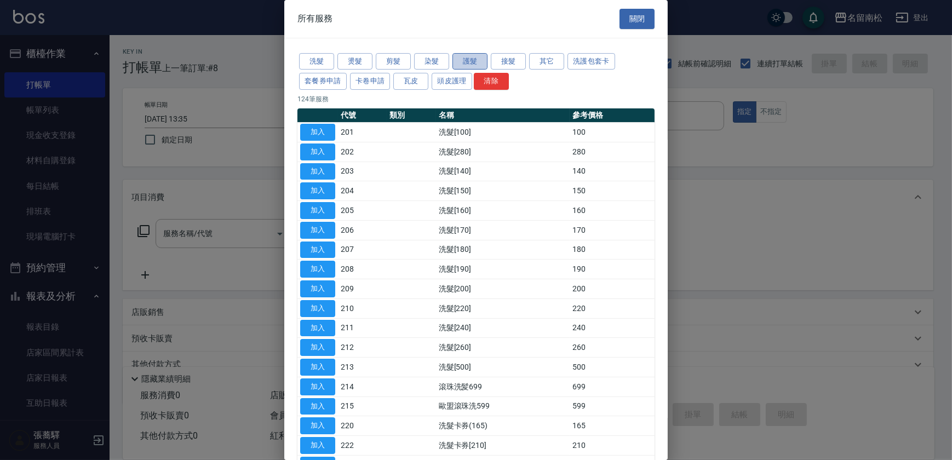
click at [468, 65] on button "護髮" at bounding box center [469, 61] width 35 height 17
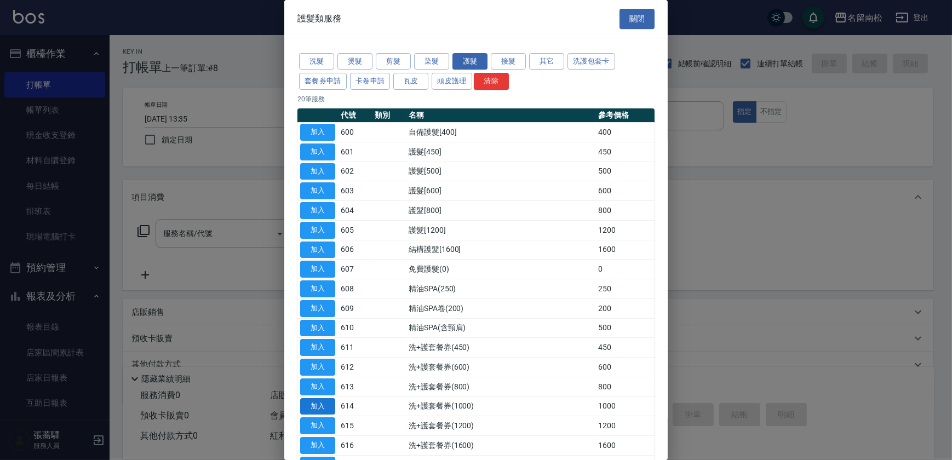
click at [312, 404] on button "加入" at bounding box center [317, 406] width 35 height 17
type input "洗+護套餐券(1000)(614)"
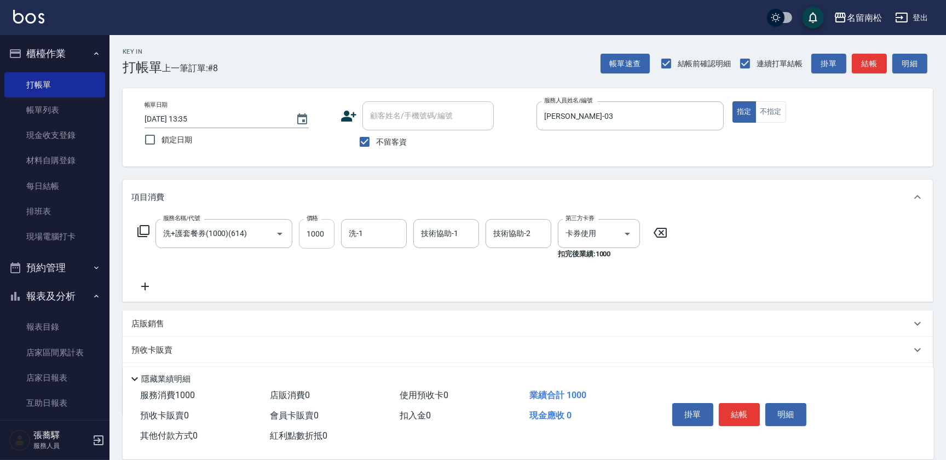
click at [316, 231] on input "1000" at bounding box center [317, 234] width 36 height 30
type input "90"
type input "0"
click at [316, 231] on input "90" at bounding box center [317, 234] width 36 height 30
type input "900"
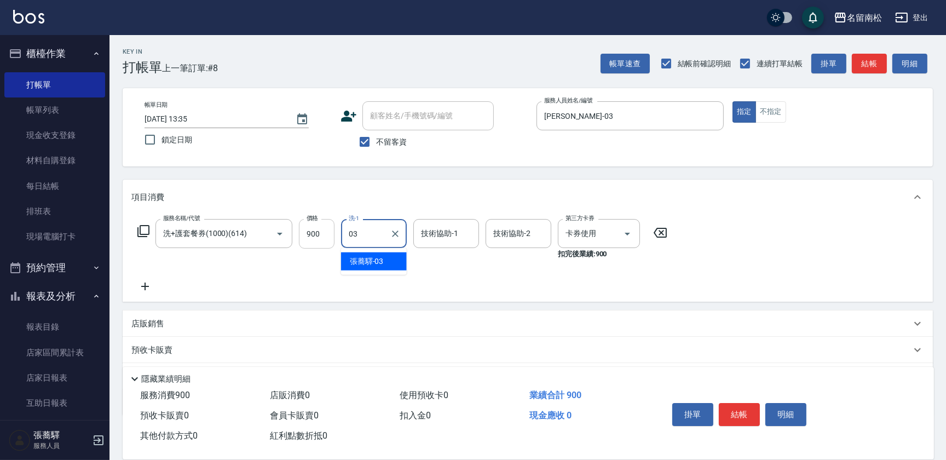
type input "[PERSON_NAME]-03"
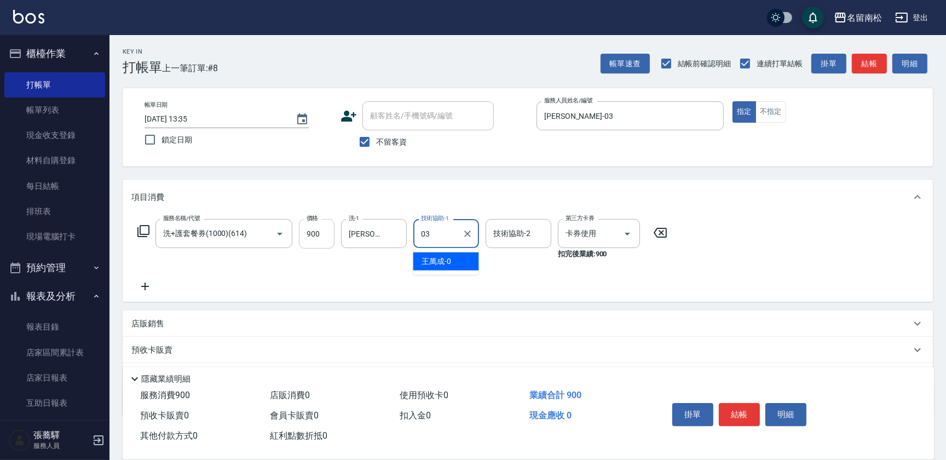
type input "[PERSON_NAME]-03"
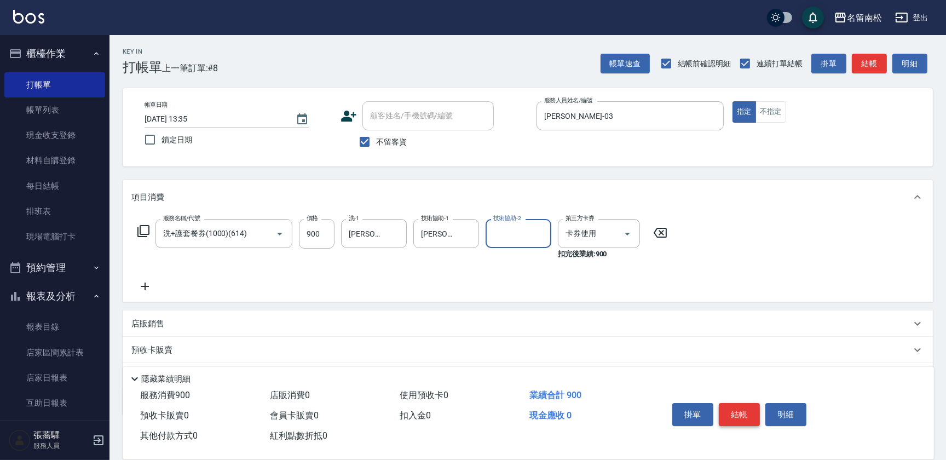
click at [725, 405] on button "結帳" at bounding box center [739, 414] width 41 height 23
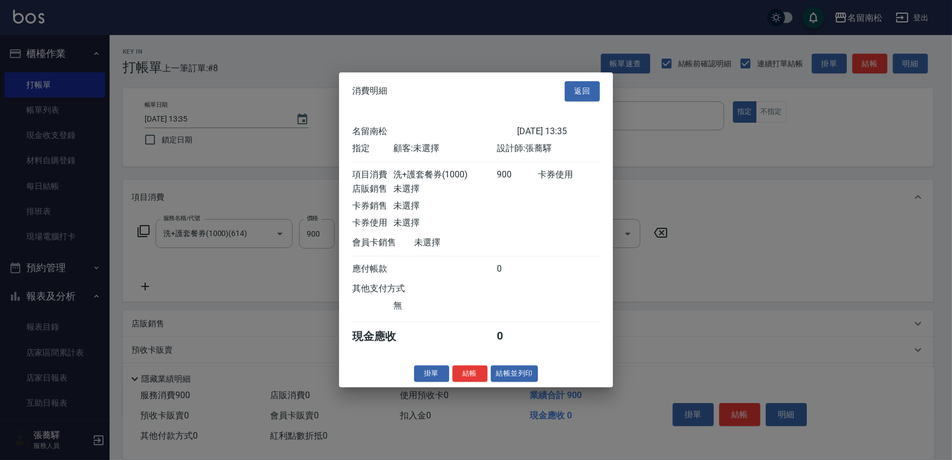
click at [506, 376] on button "結帳並列印" at bounding box center [515, 373] width 48 height 17
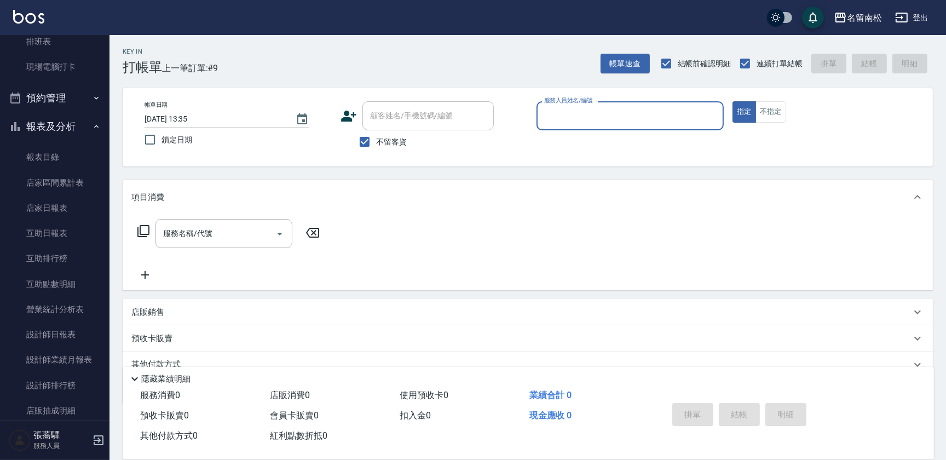
scroll to position [209, 0]
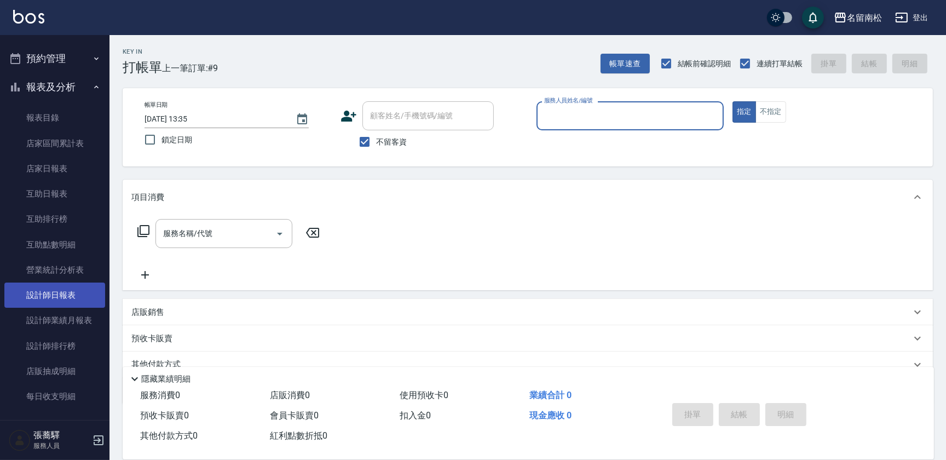
click at [60, 299] on link "設計師日報表" at bounding box center [54, 295] width 101 height 25
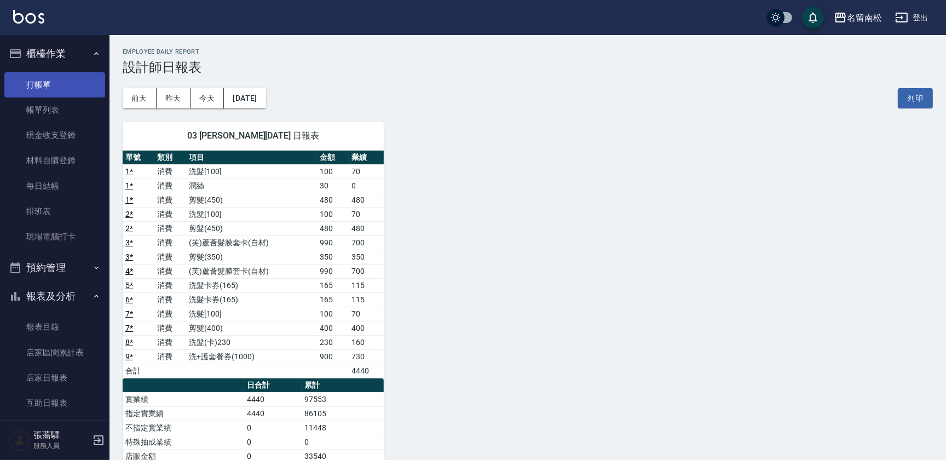
click at [81, 82] on link "打帳單" at bounding box center [54, 84] width 101 height 25
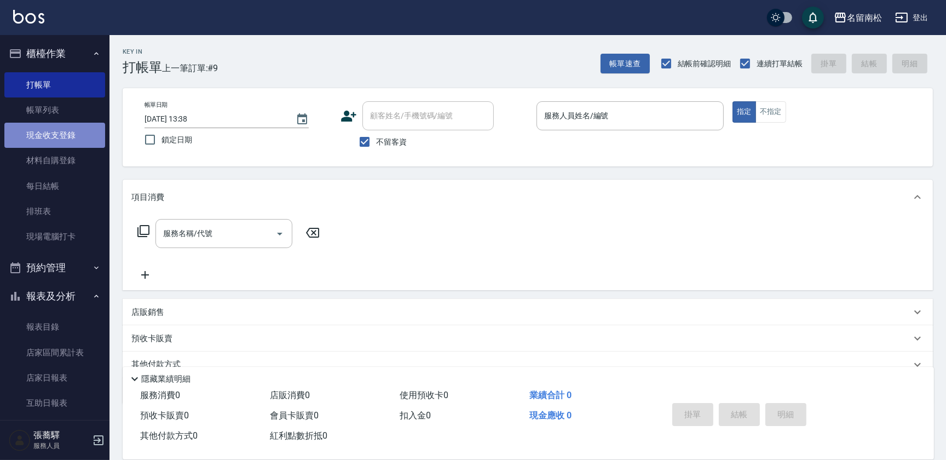
click at [71, 124] on link "現金收支登錄" at bounding box center [54, 135] width 101 height 25
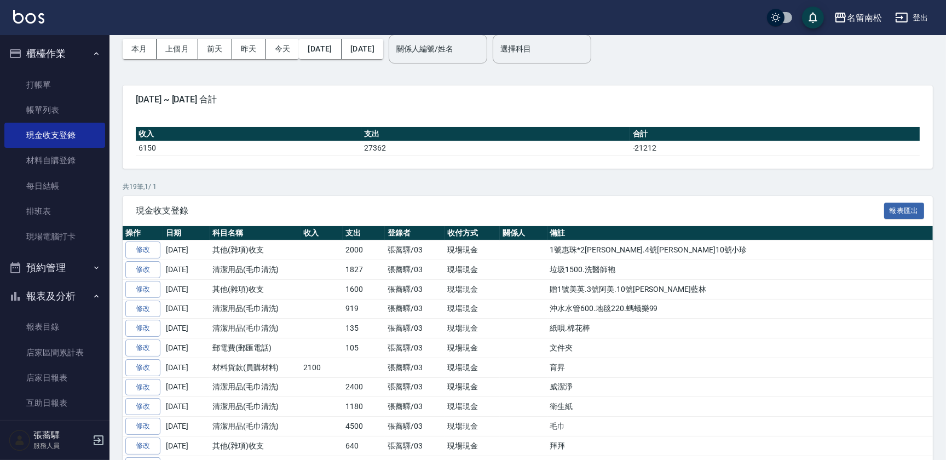
scroll to position [54, 0]
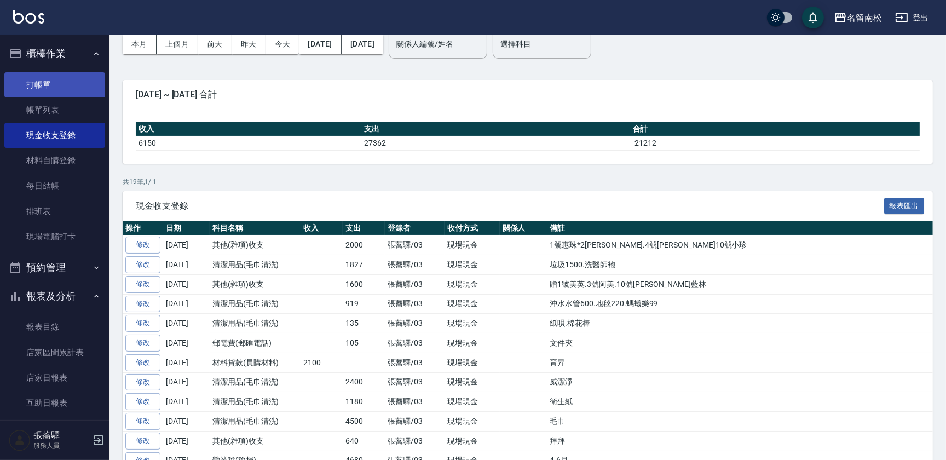
click at [82, 87] on link "打帳單" at bounding box center [54, 84] width 101 height 25
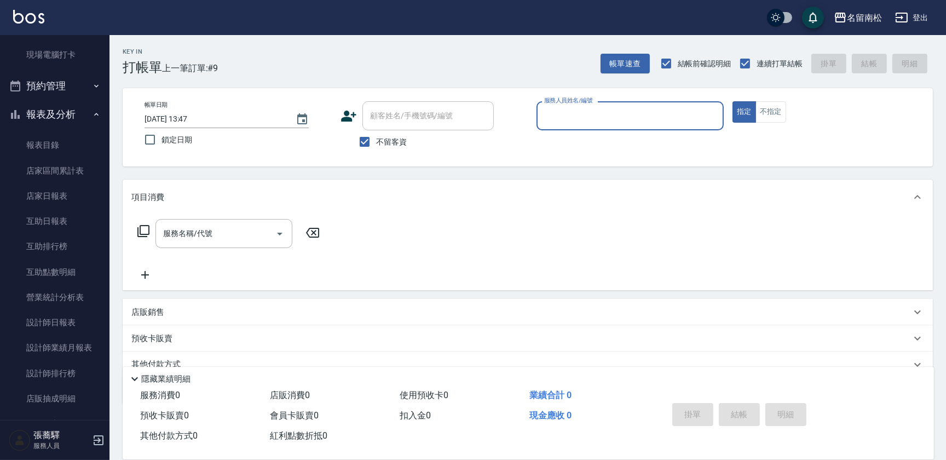
scroll to position [250, 0]
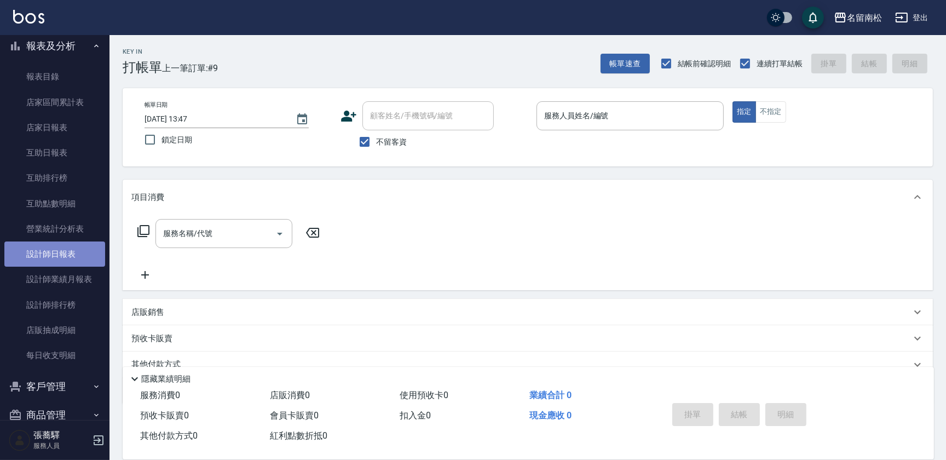
click at [77, 252] on link "設計師日報表" at bounding box center [54, 253] width 101 height 25
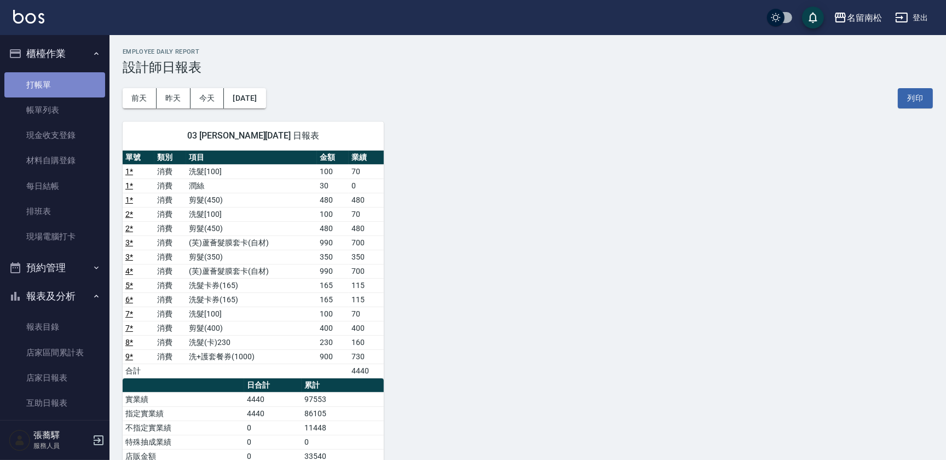
click at [67, 83] on link "打帳單" at bounding box center [54, 84] width 101 height 25
